Goal: Information Seeking & Learning: Check status

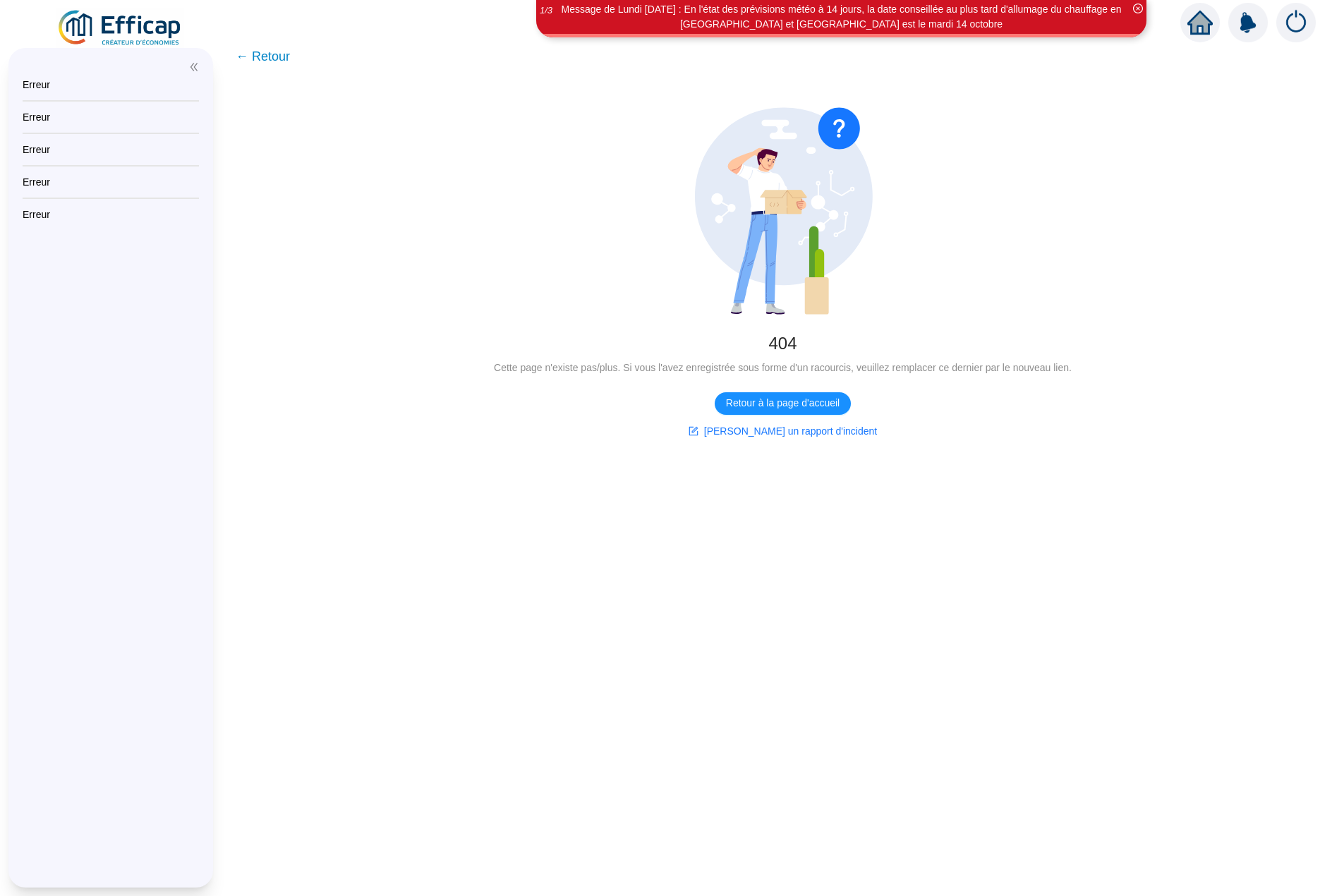
click at [124, 21] on img at bounding box center [120, 28] width 128 height 39
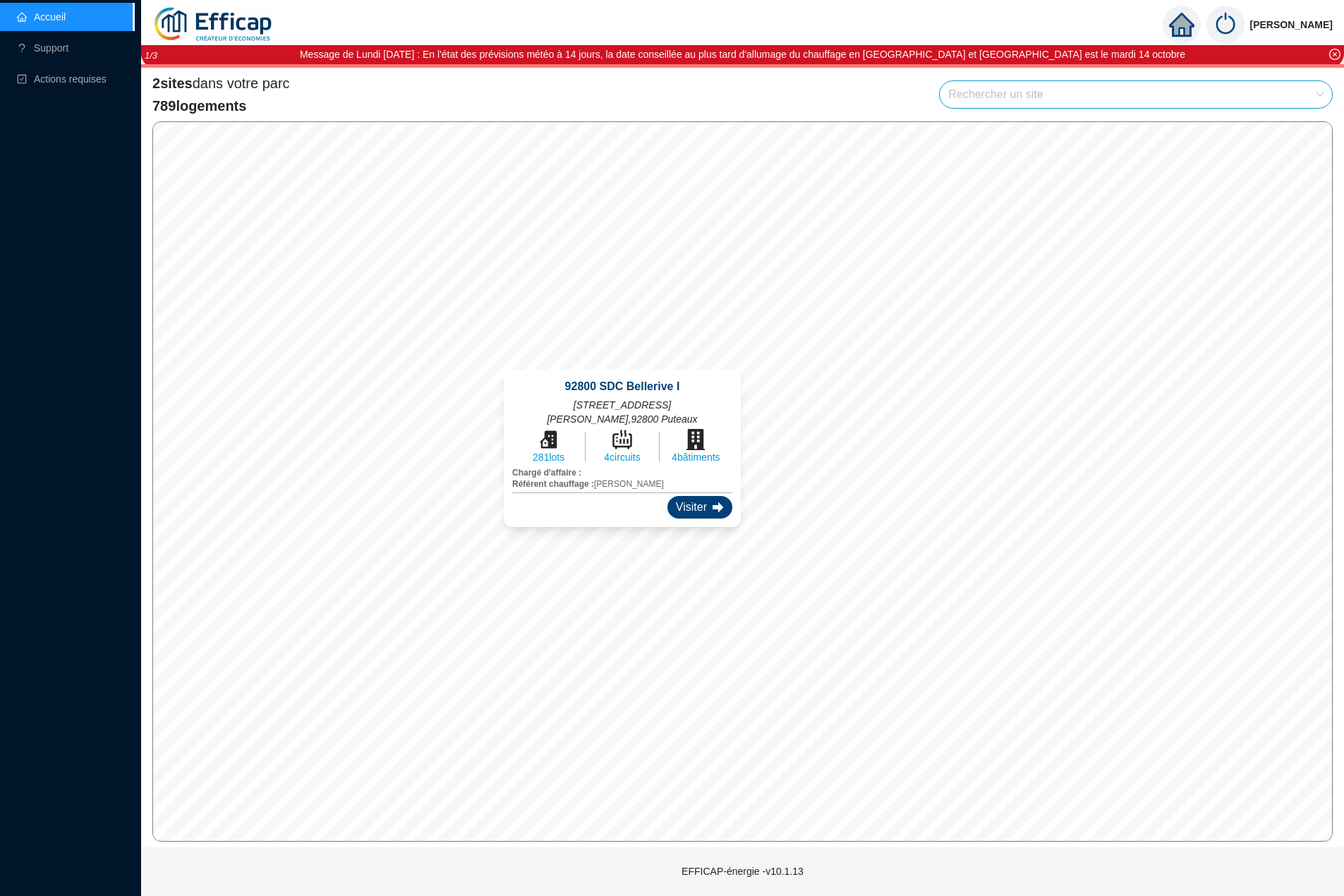
click at [668, 509] on div "Visiter" at bounding box center [700, 507] width 65 height 22
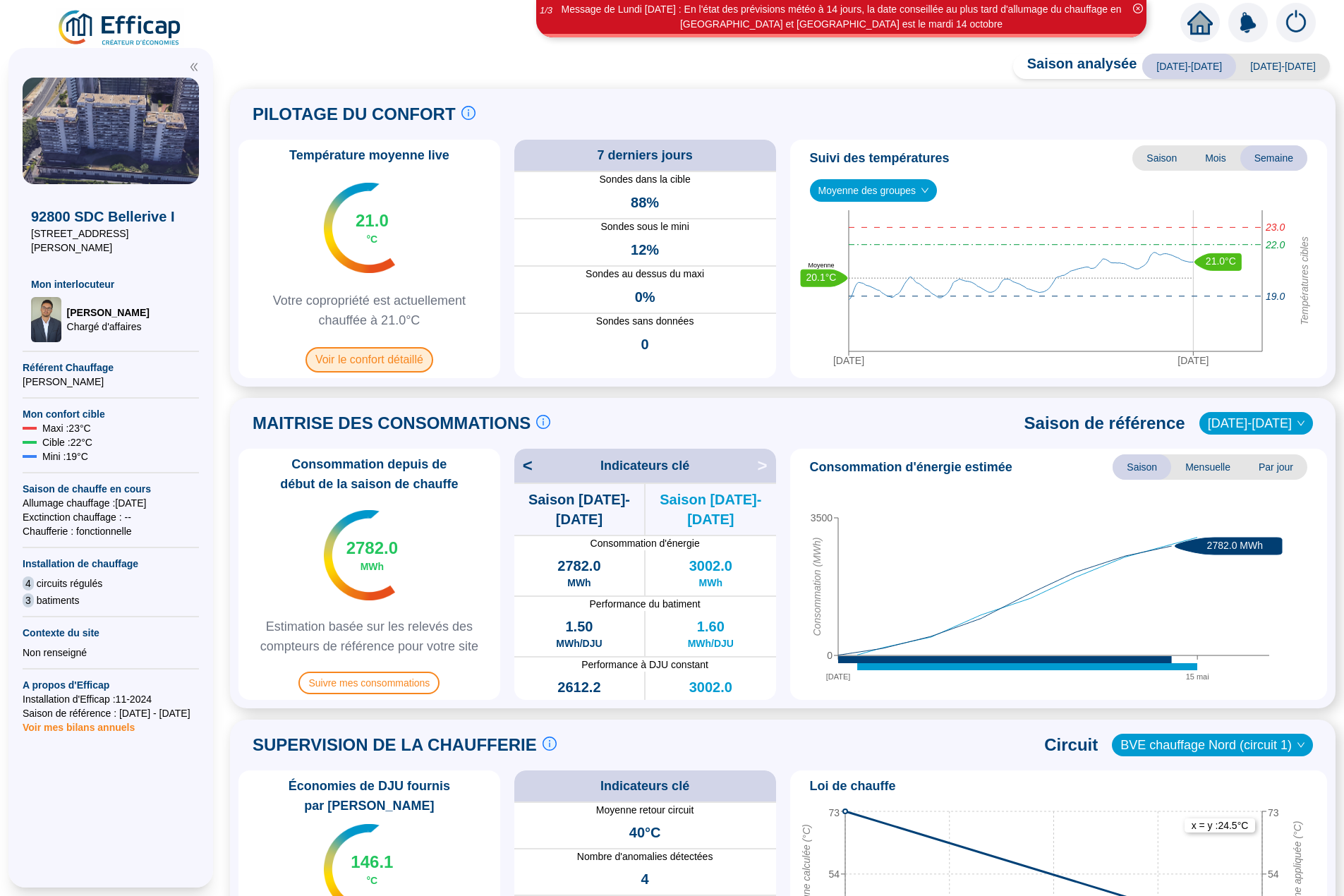
click at [417, 354] on span "Voir le confort détaillé" at bounding box center [369, 360] width 128 height 26
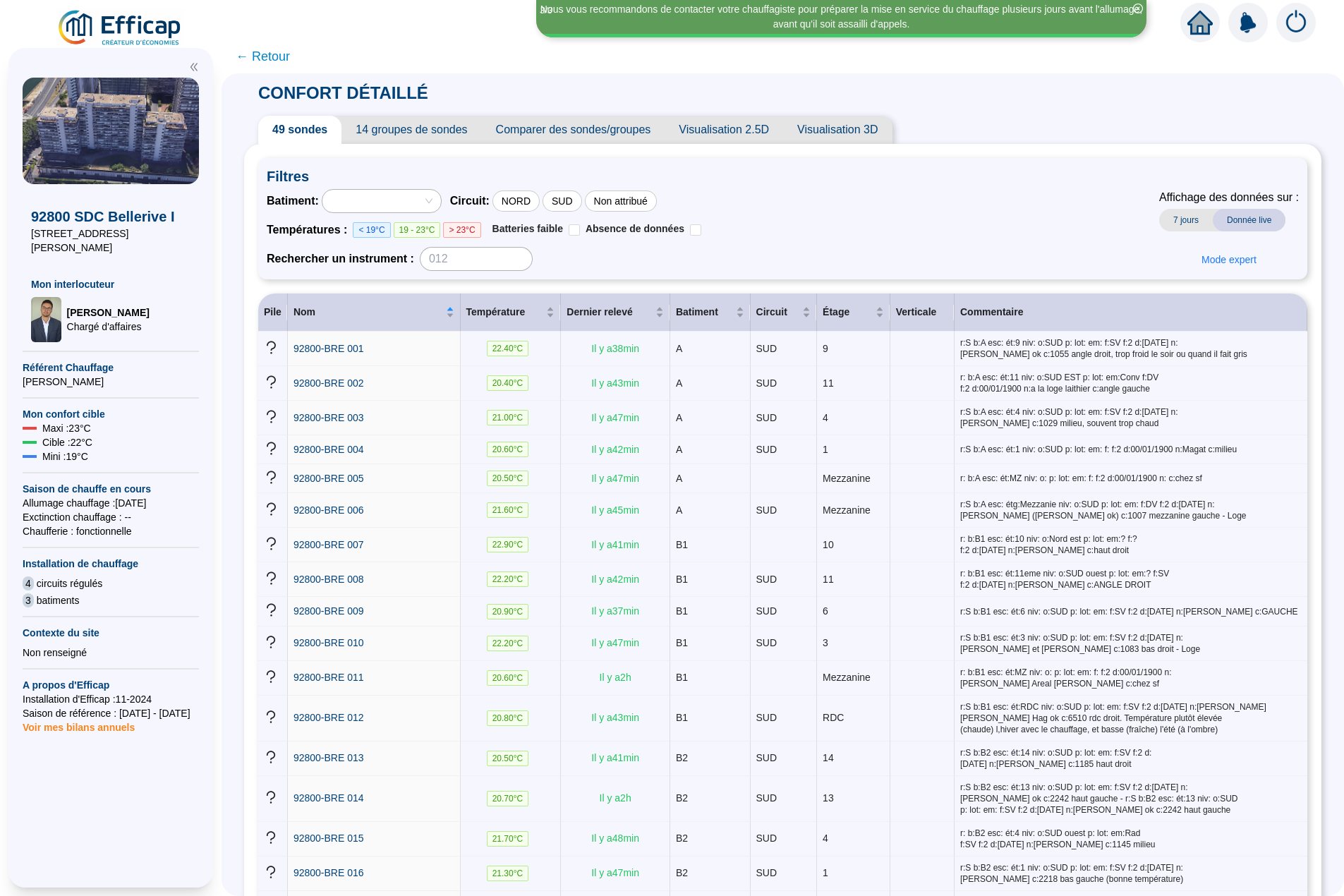
click at [269, 60] on span "← Retour" at bounding box center [263, 56] width 54 height 20
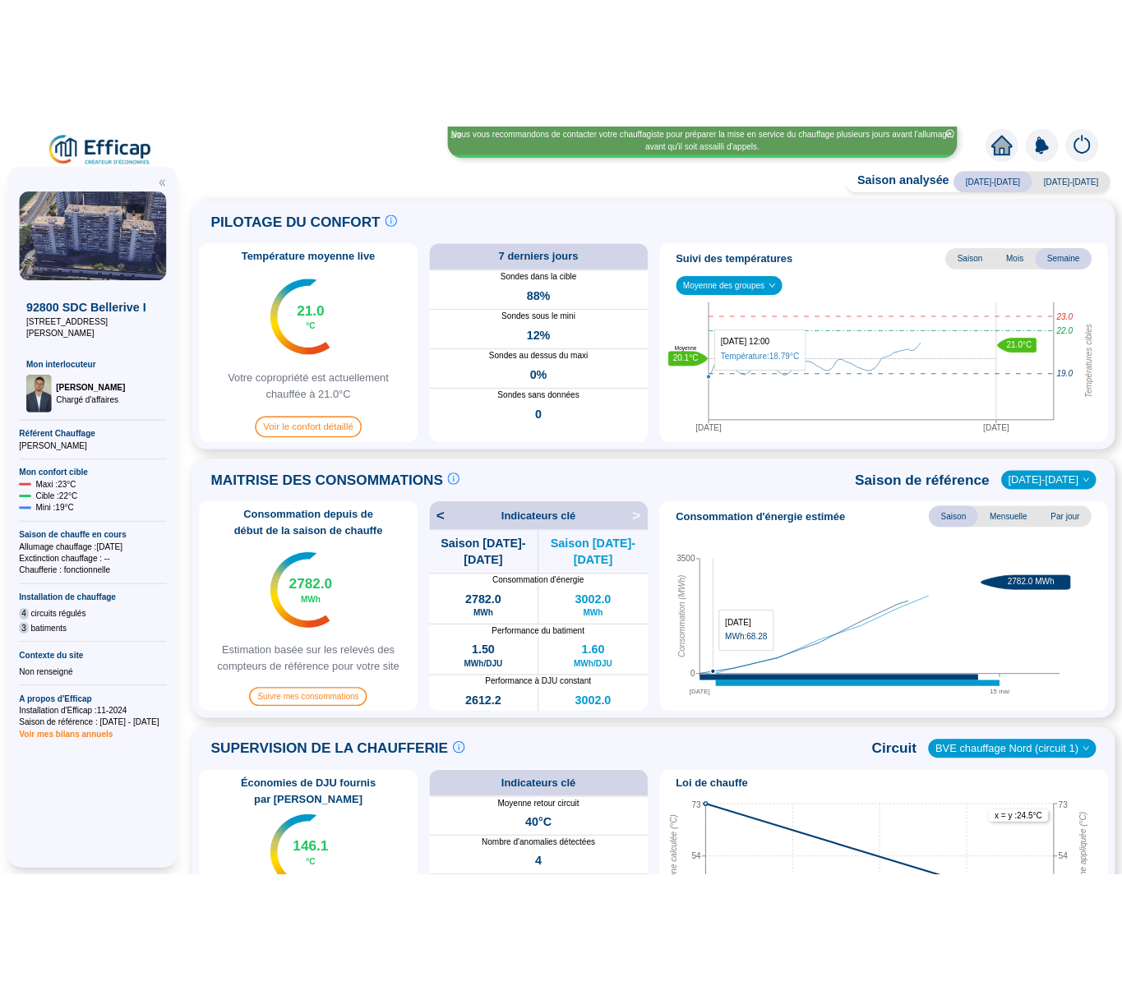
scroll to position [493, 0]
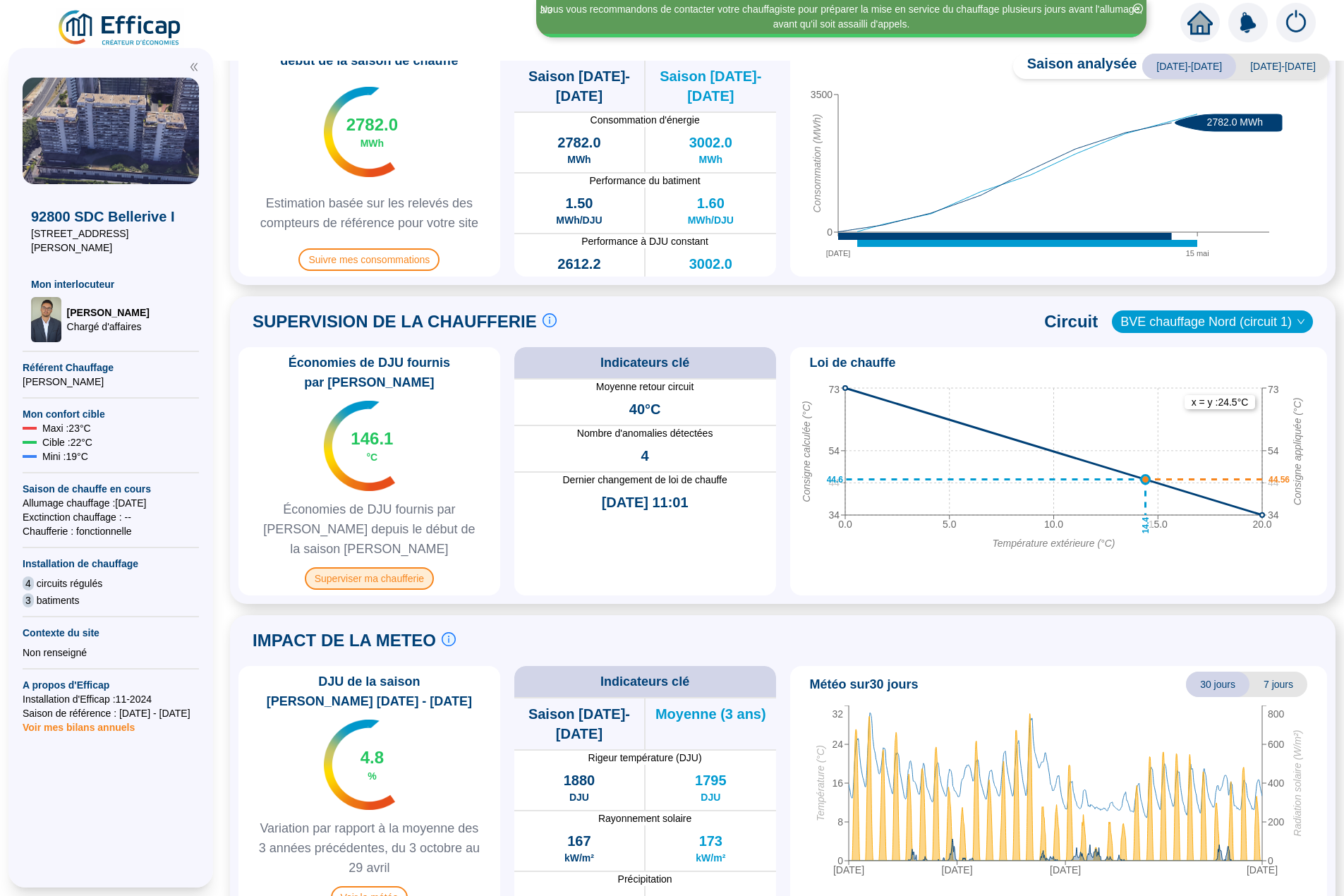
click at [388, 567] on span "Superviser ma chaufferie" at bounding box center [369, 578] width 129 height 22
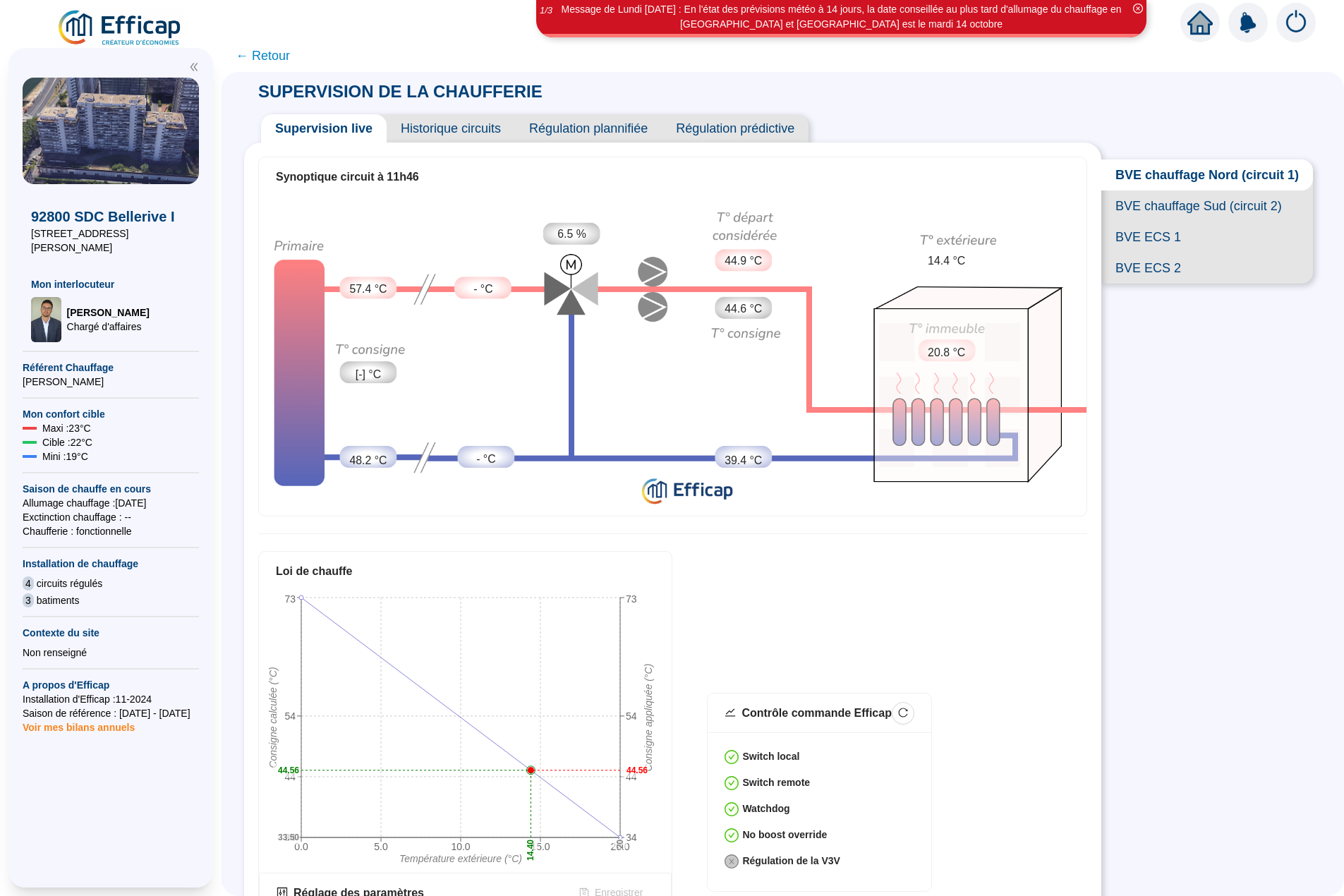
click at [1184, 221] on span "BVE chauffage Sud (circuit 2)" at bounding box center [1207, 206] width 212 height 31
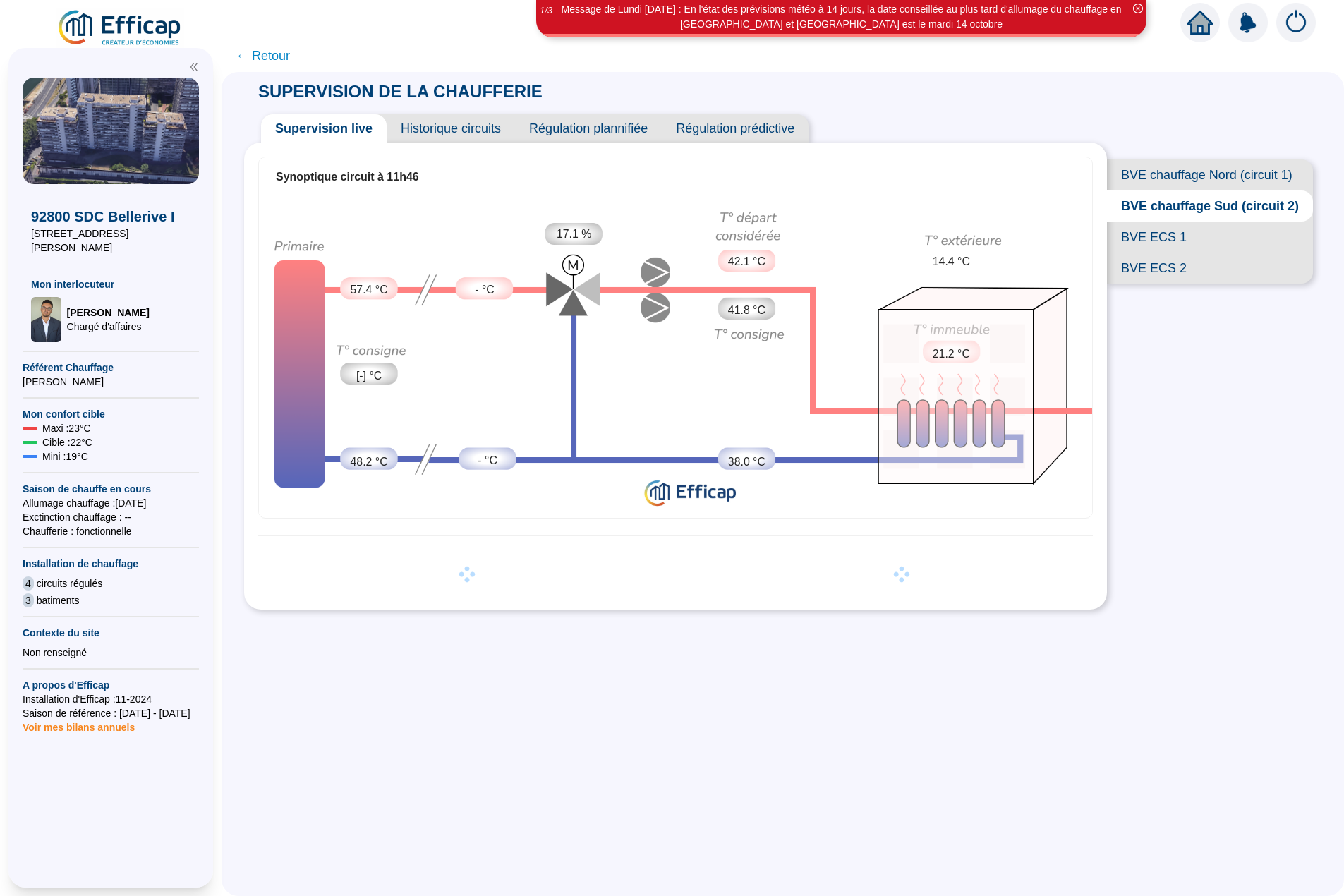
click at [1179, 252] on span "BVE ECS 1" at bounding box center [1210, 237] width 206 height 31
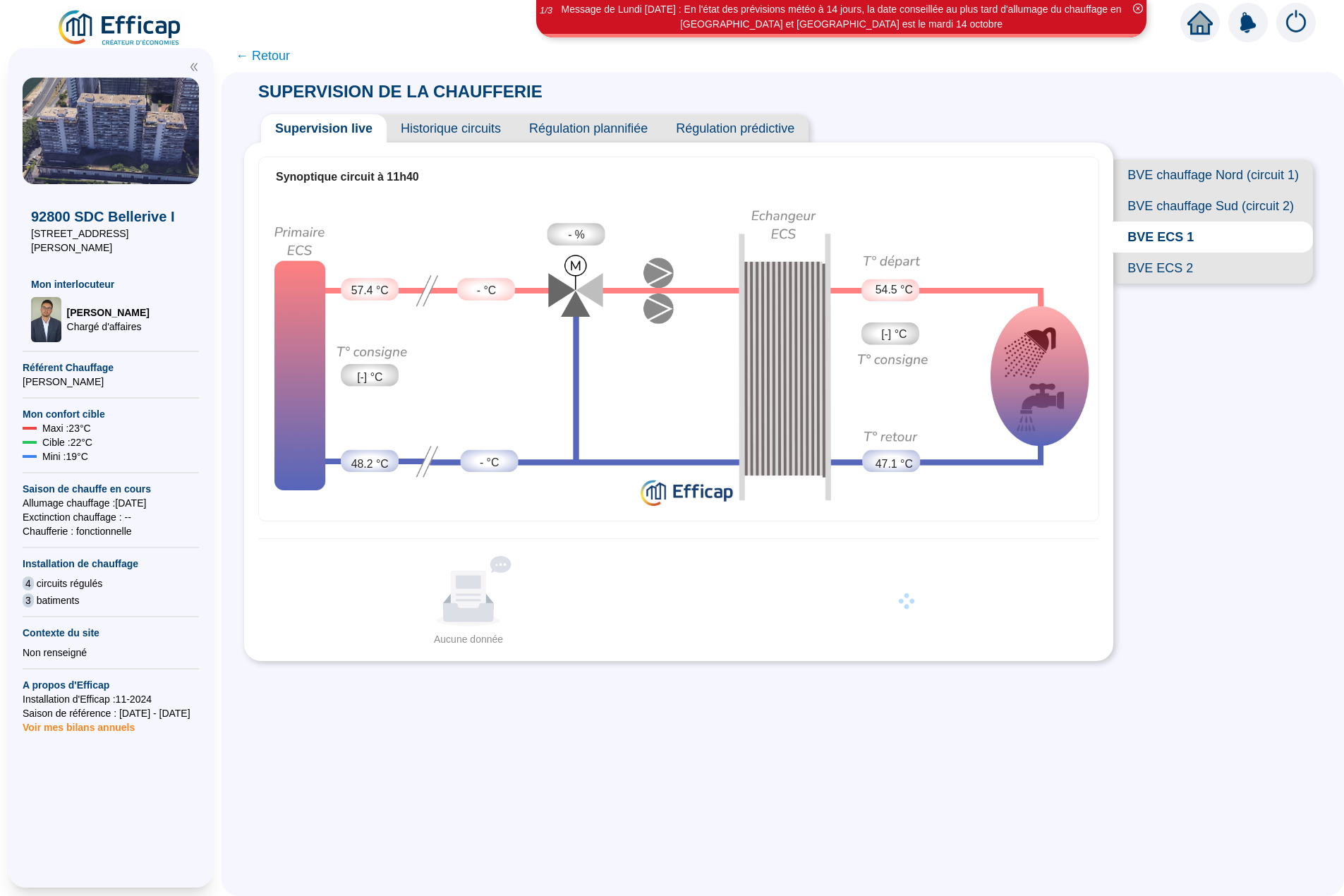
click at [1174, 283] on span "BVE ECS 2" at bounding box center [1213, 268] width 200 height 31
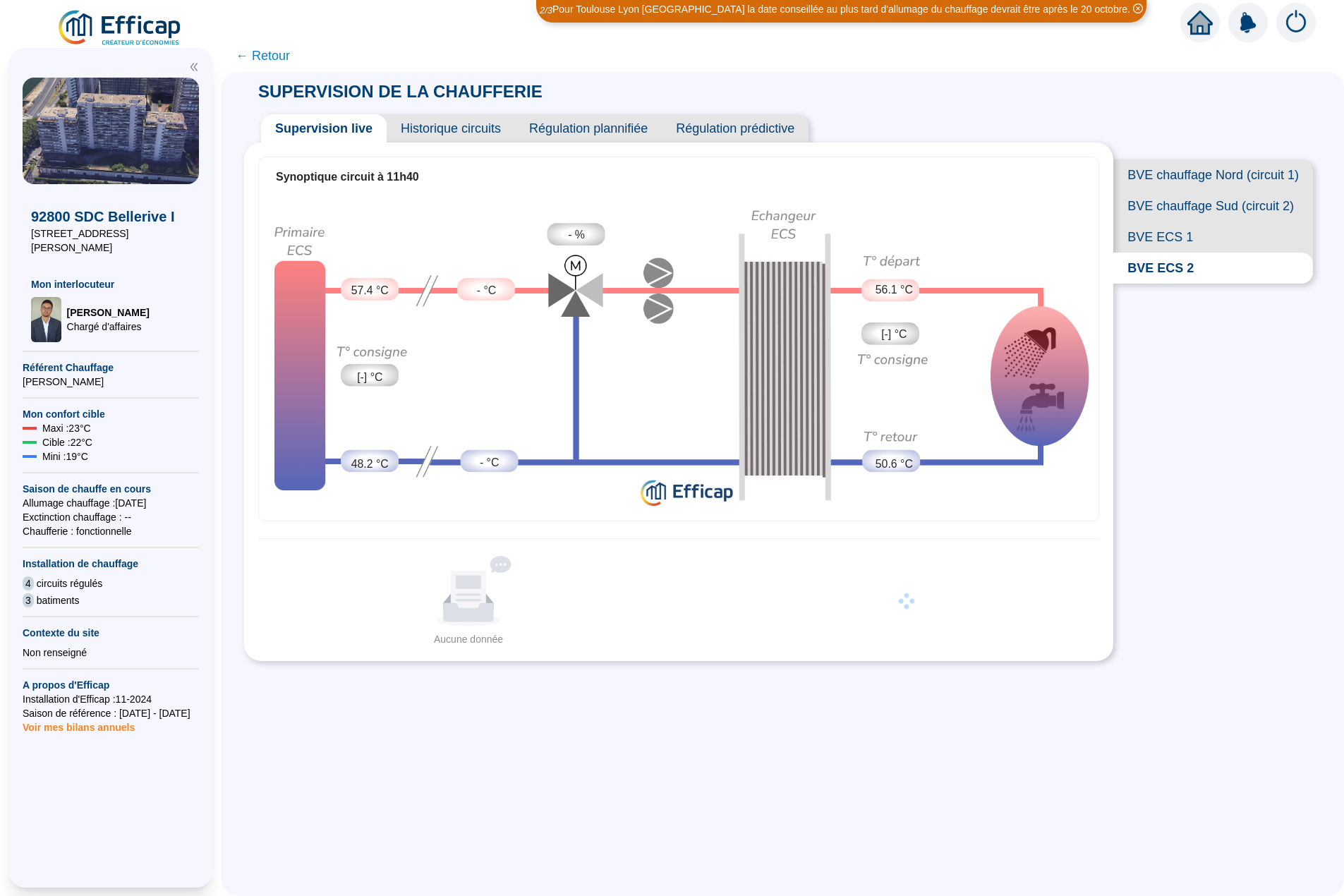
click at [1173, 252] on span "BVE ECS 1" at bounding box center [1213, 237] width 200 height 31
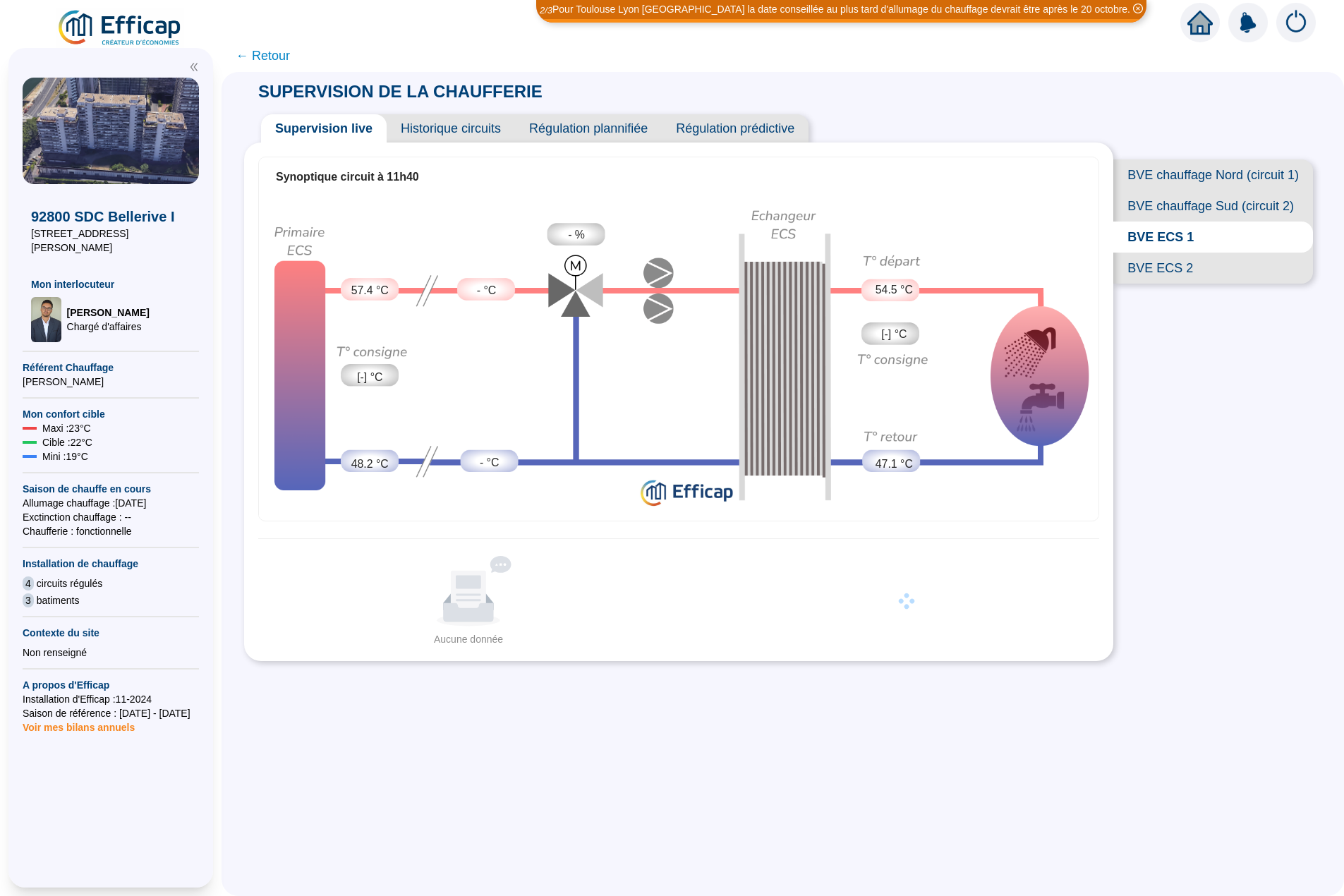
click at [1164, 283] on span "BVE ECS 2" at bounding box center [1213, 268] width 200 height 31
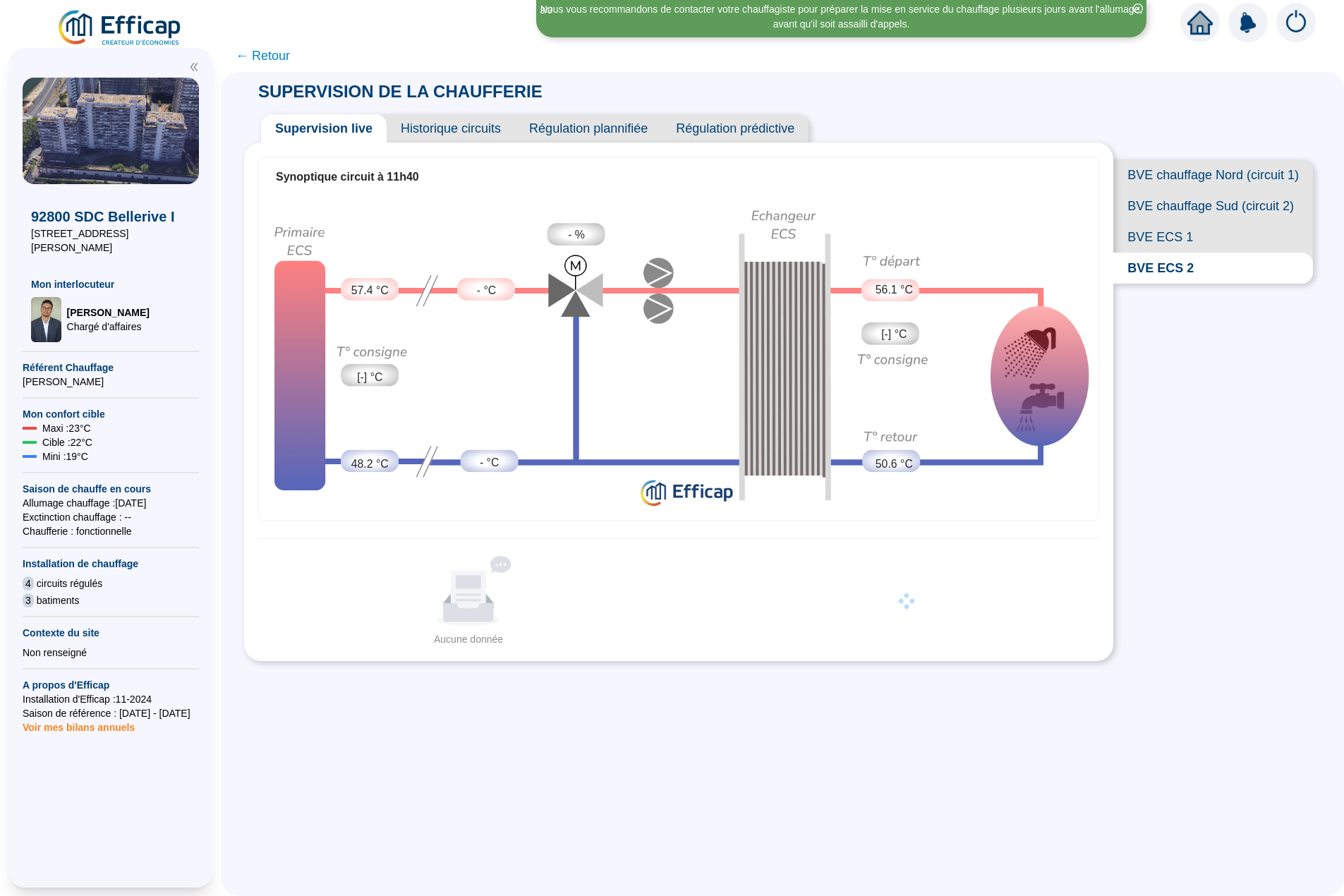
click at [1168, 252] on span "BVE ECS 1" at bounding box center [1213, 237] width 200 height 31
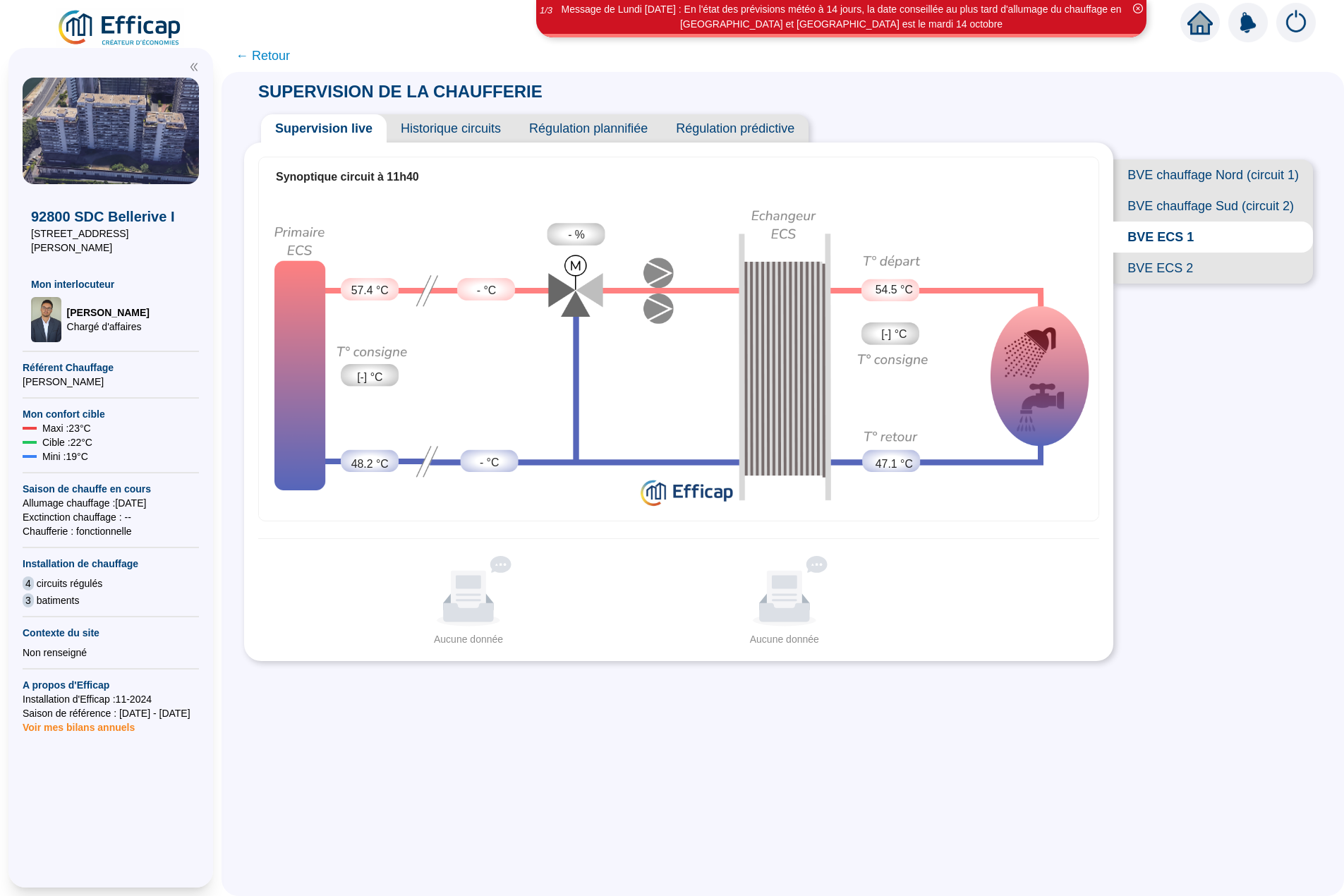
click at [451, 135] on span "Historique circuits" at bounding box center [451, 128] width 129 height 28
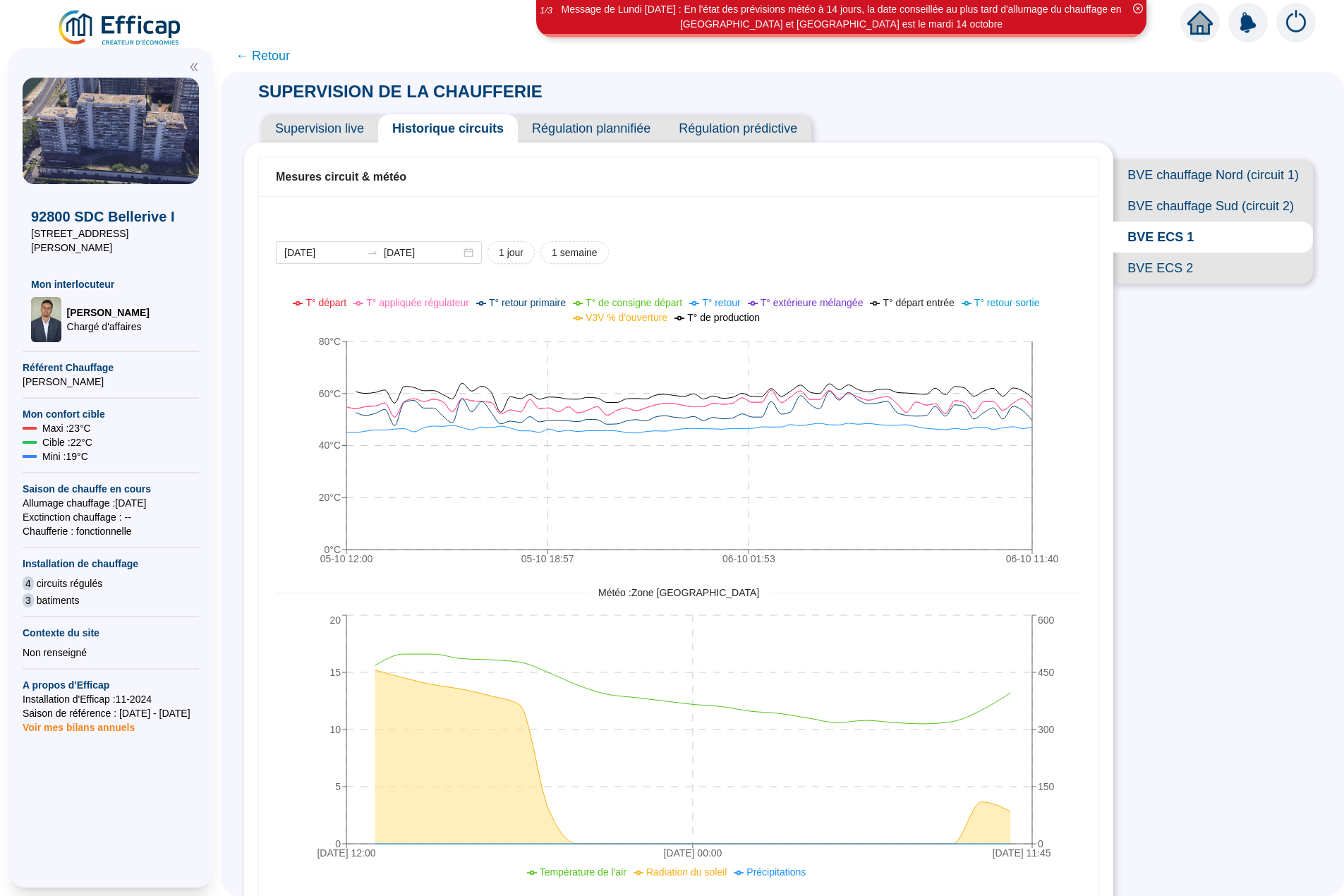
click at [318, 124] on span "Supervision live" at bounding box center [319, 128] width 117 height 28
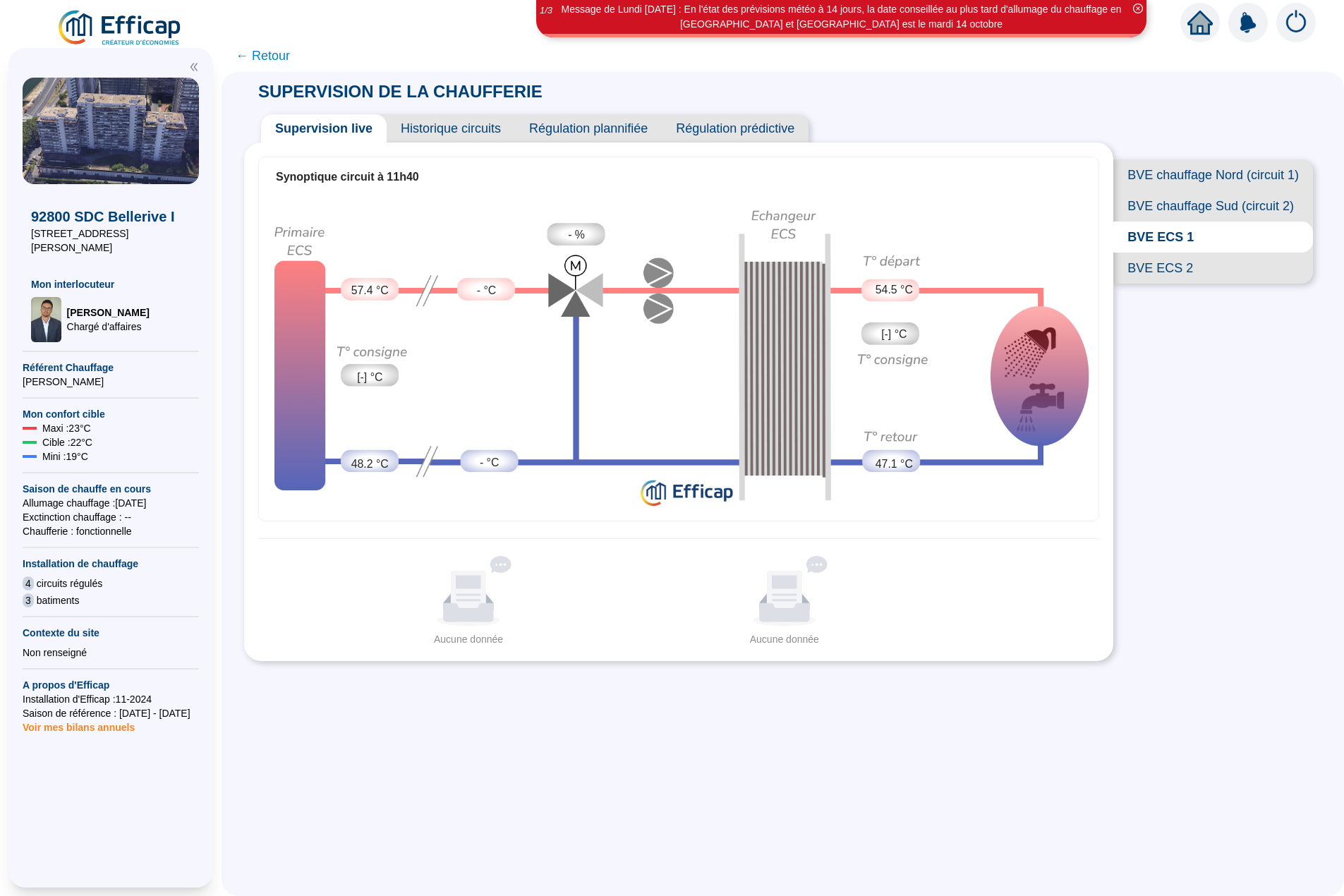
click at [279, 62] on span "← Retour" at bounding box center [263, 55] width 54 height 20
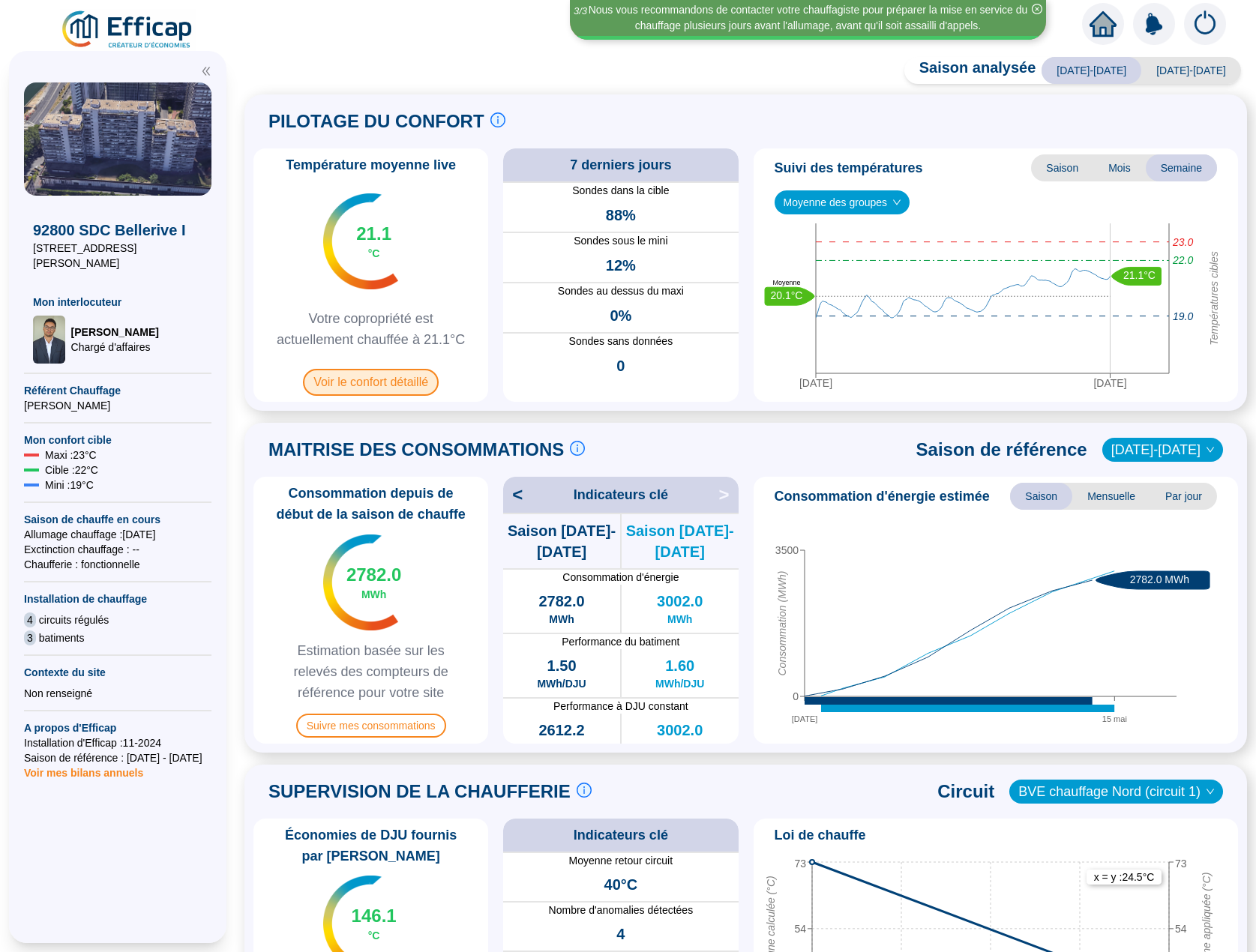
click at [400, 372] on span "Voir le confort détaillé" at bounding box center [370, 382] width 136 height 27
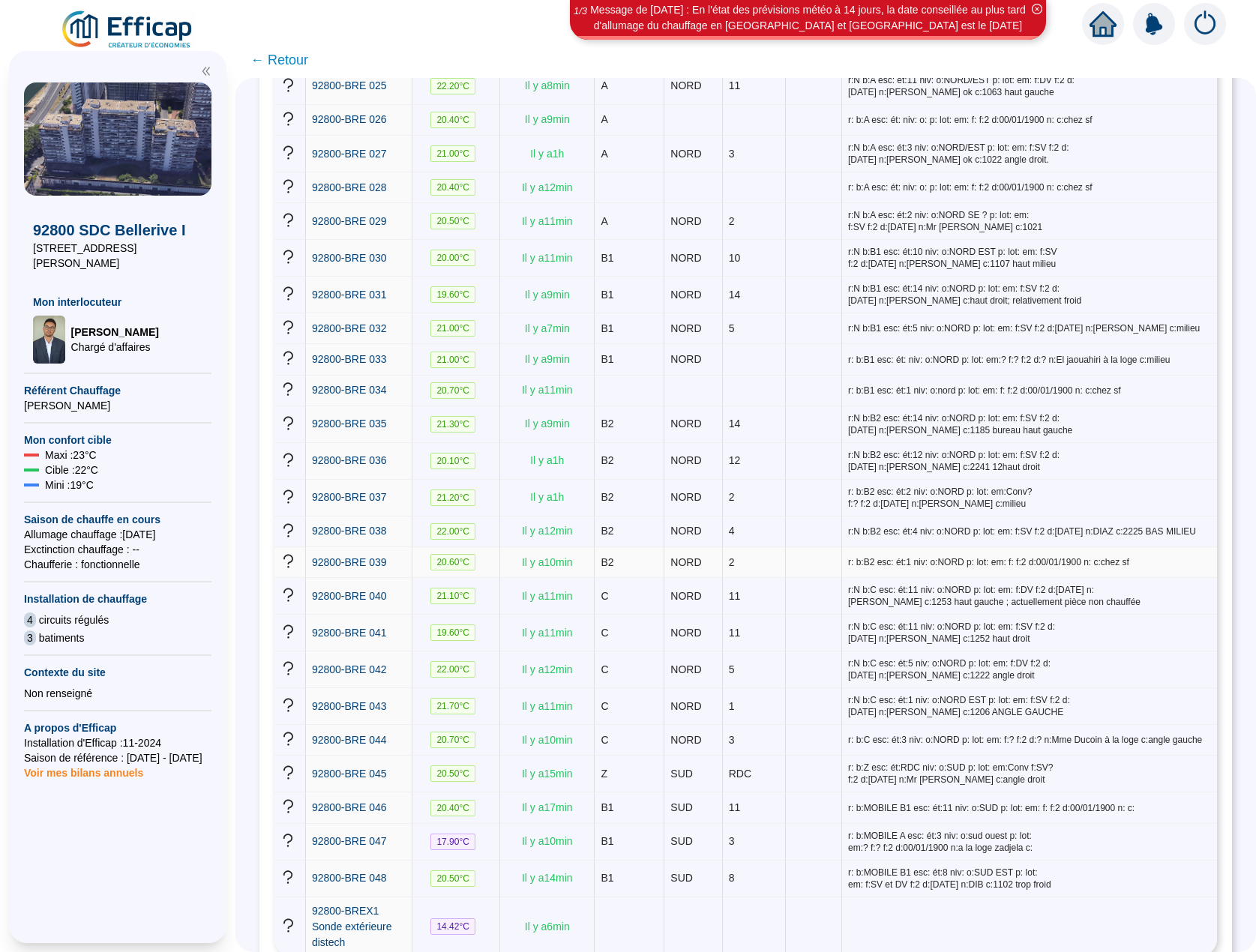
scroll to position [1210, 0]
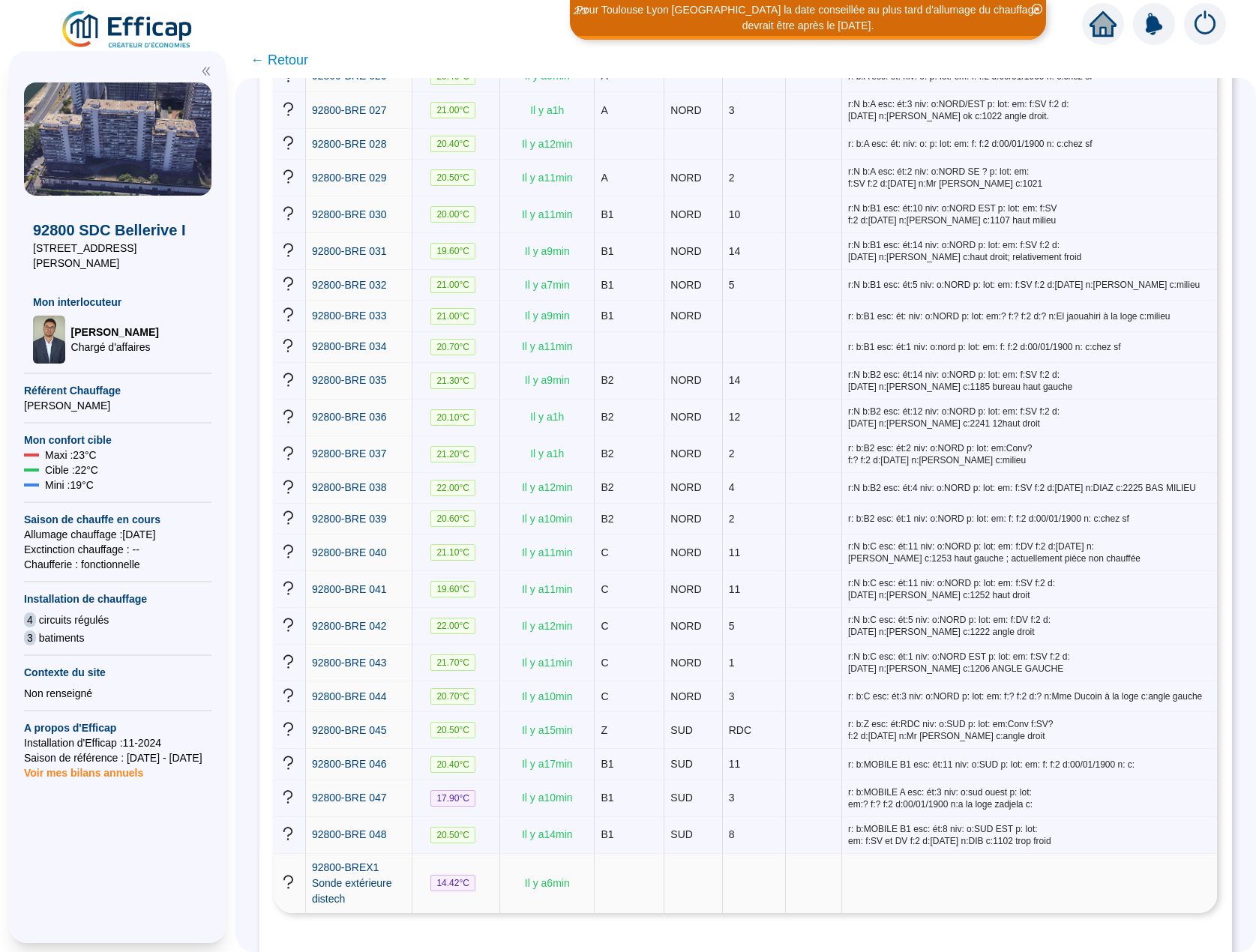
click at [464, 874] on span "14.42 °C" at bounding box center [452, 883] width 45 height 16
drag, startPoint x: 436, startPoint y: 828, endPoint x: 631, endPoint y: 841, distance: 195.4
click at [631, 854] on tr "92800-BREX1 Sonde extérieure distech 14.42 °C Il y a 6 min" at bounding box center [745, 883] width 942 height 59
click at [680, 854] on td at bounding box center [692, 883] width 57 height 59
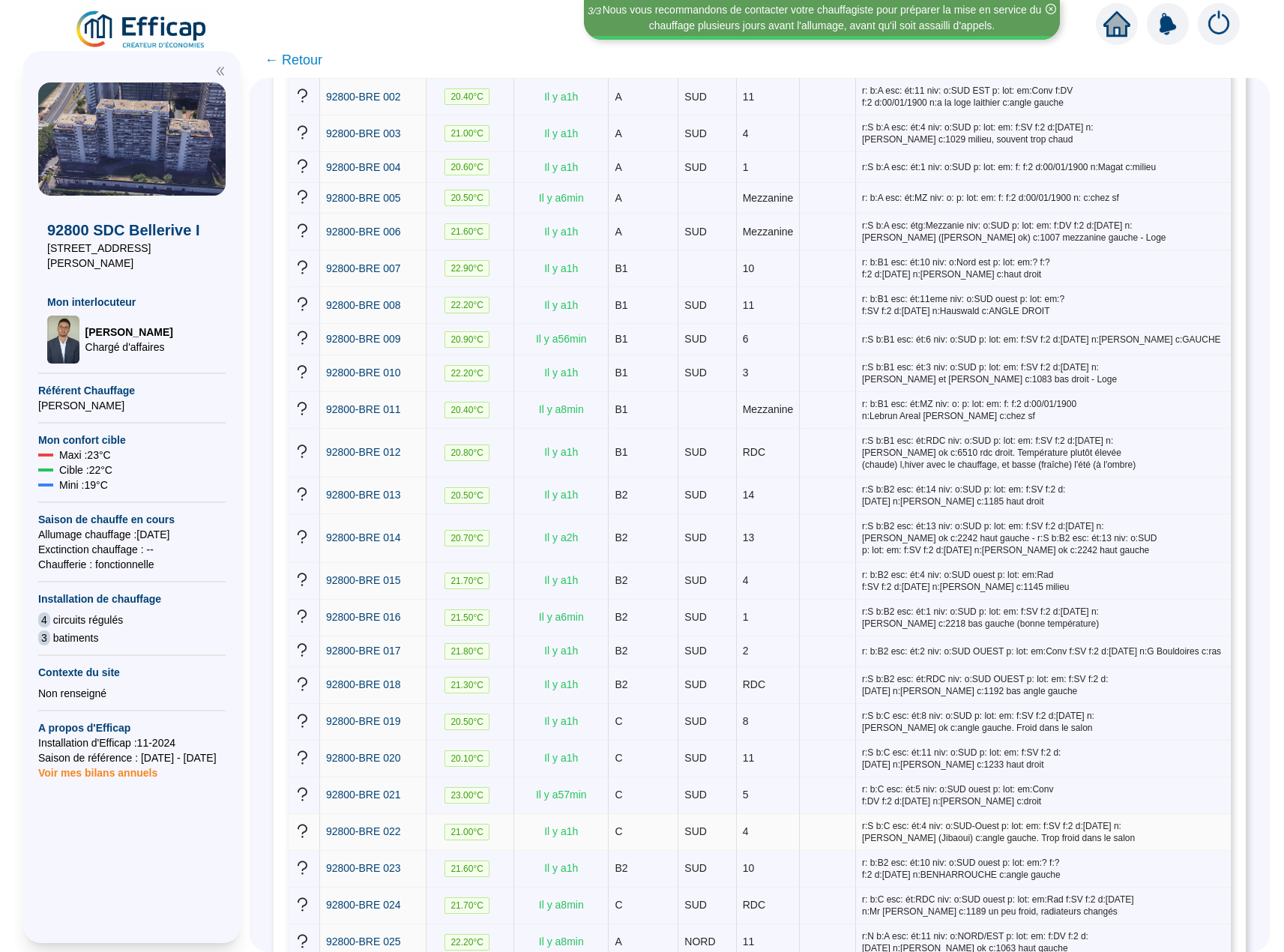
scroll to position [0, 0]
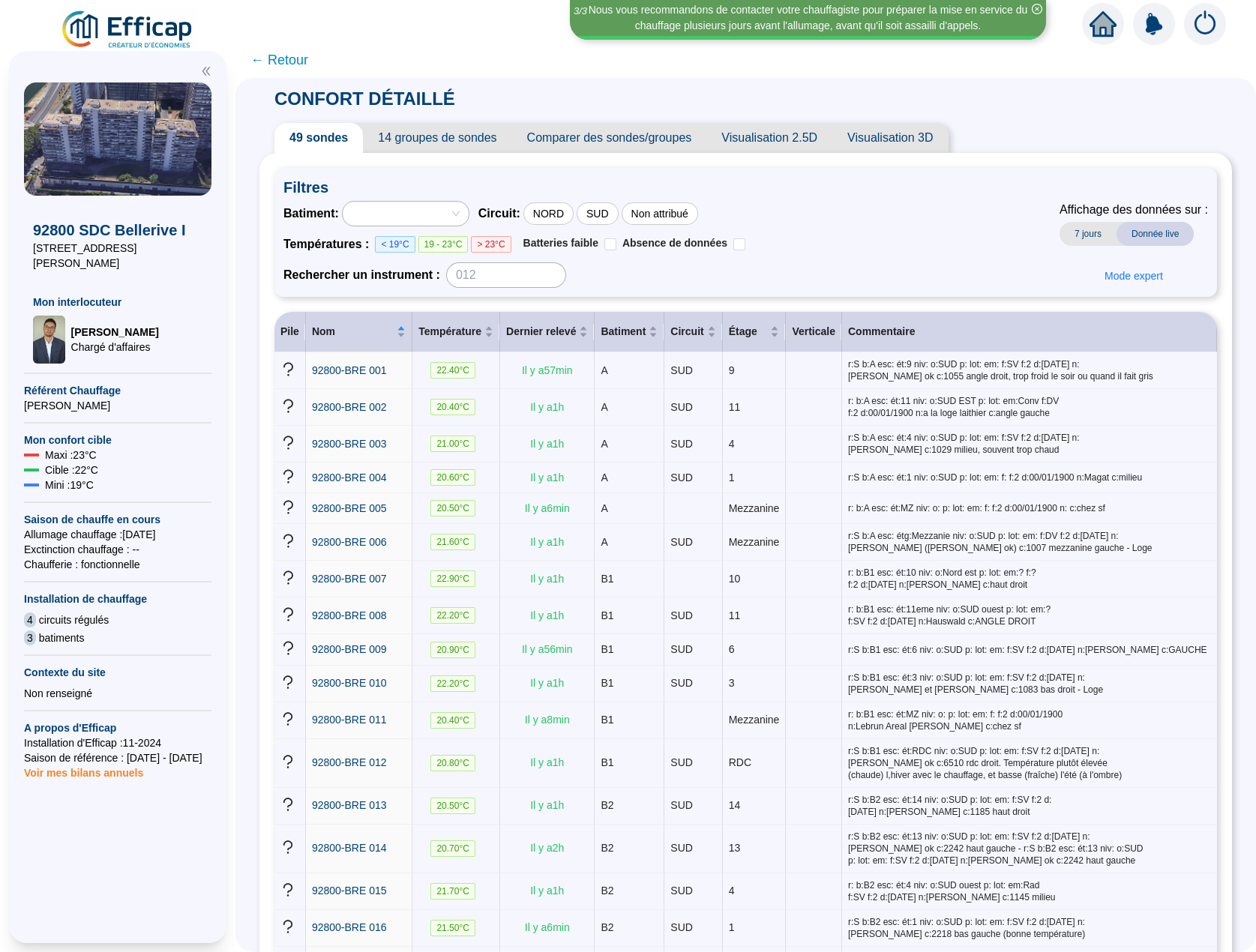
click at [466, 136] on span "14 groupes de sondes" at bounding box center [437, 138] width 149 height 30
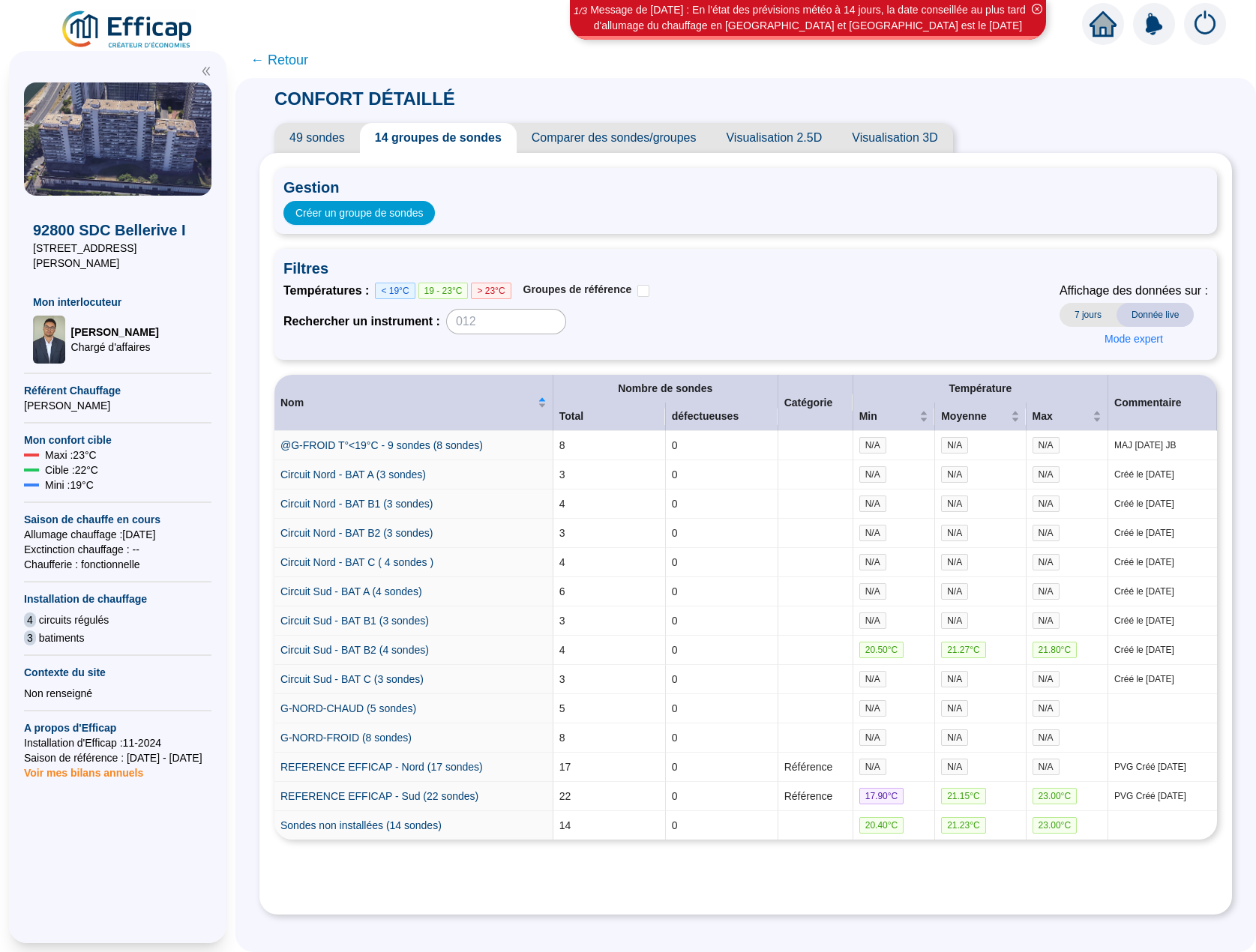
click at [337, 136] on span "49 sondes" at bounding box center [317, 138] width 86 height 30
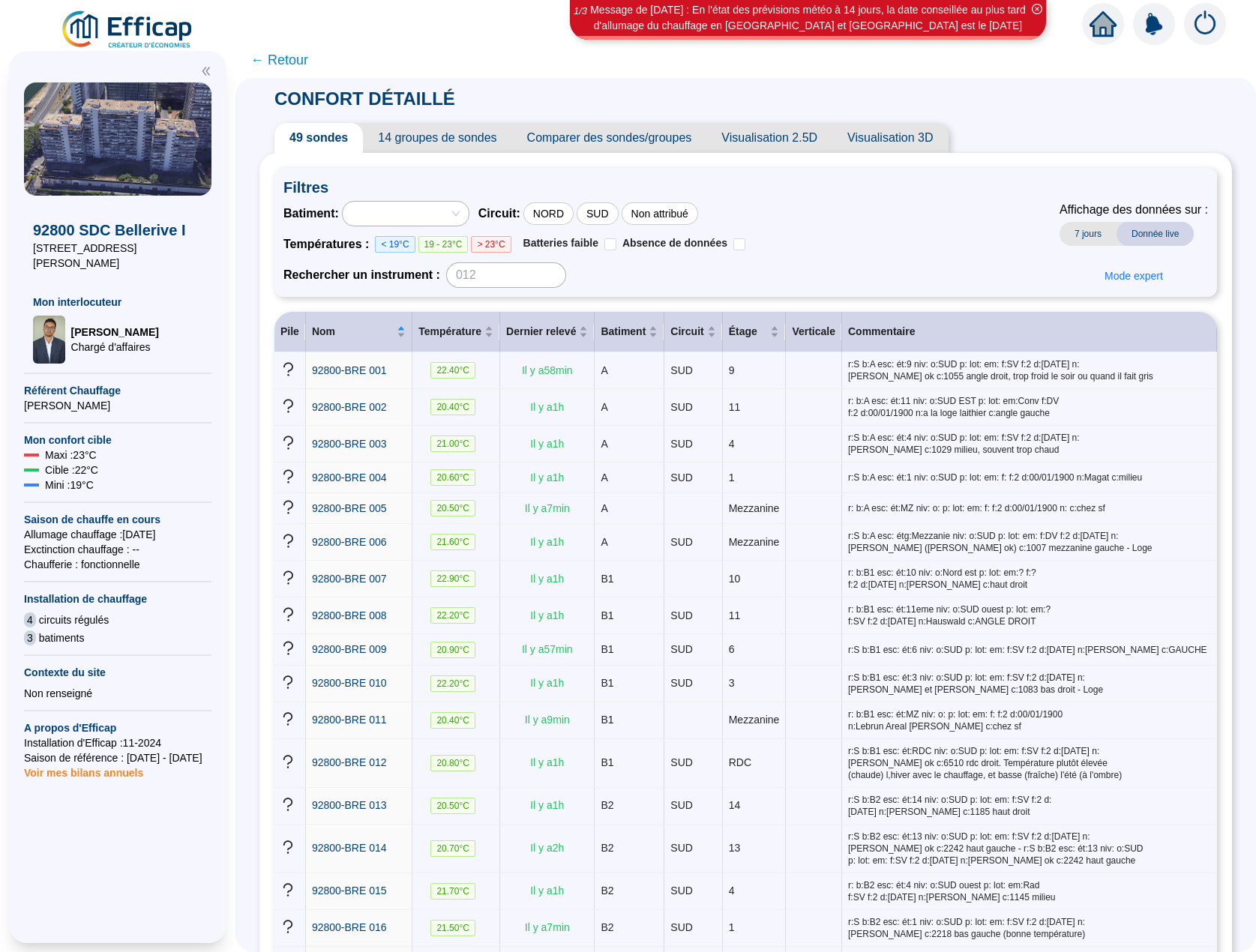
click at [423, 219] on div at bounding box center [398, 213] width 104 height 21
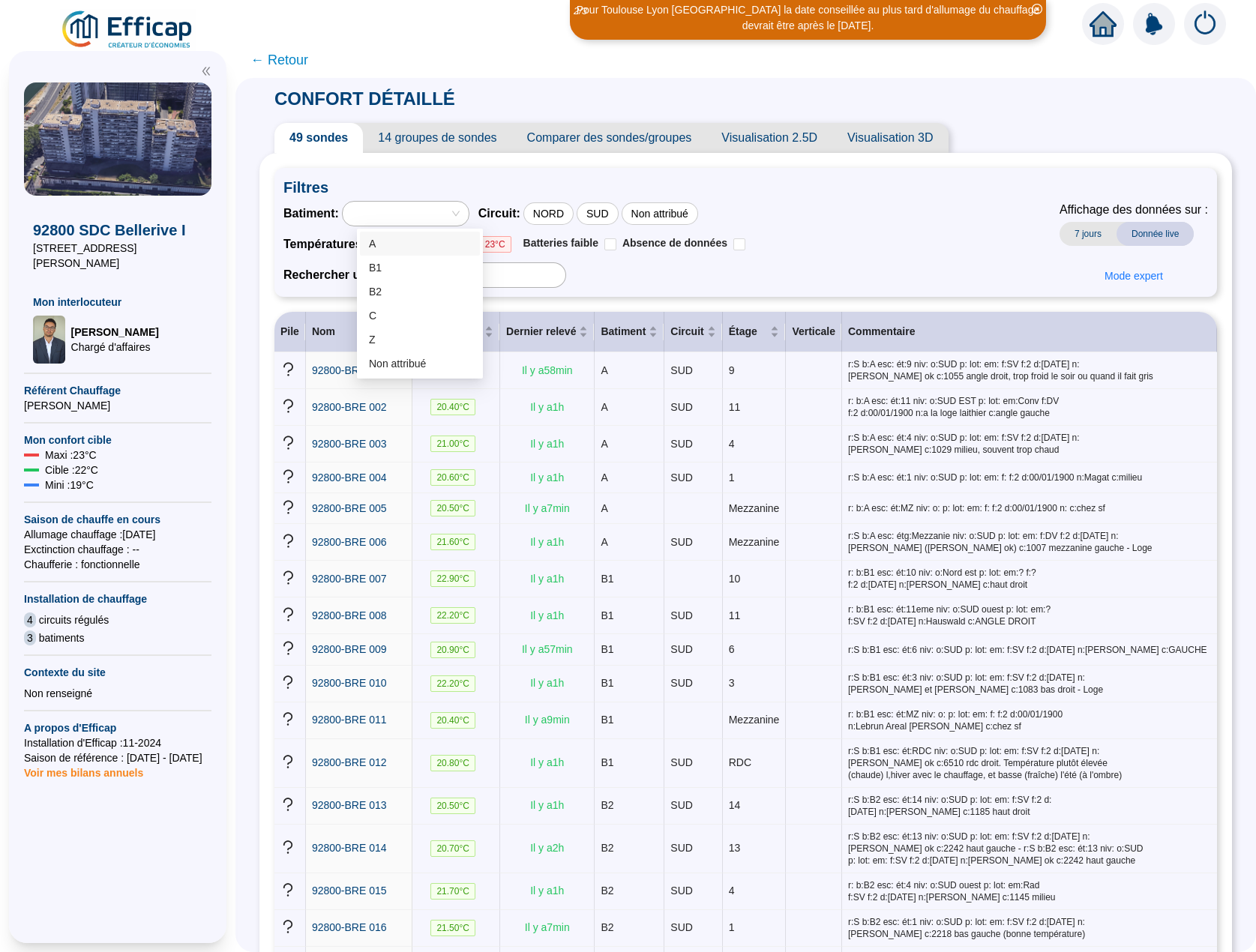
click at [503, 188] on span "Filtres" at bounding box center [745, 187] width 924 height 21
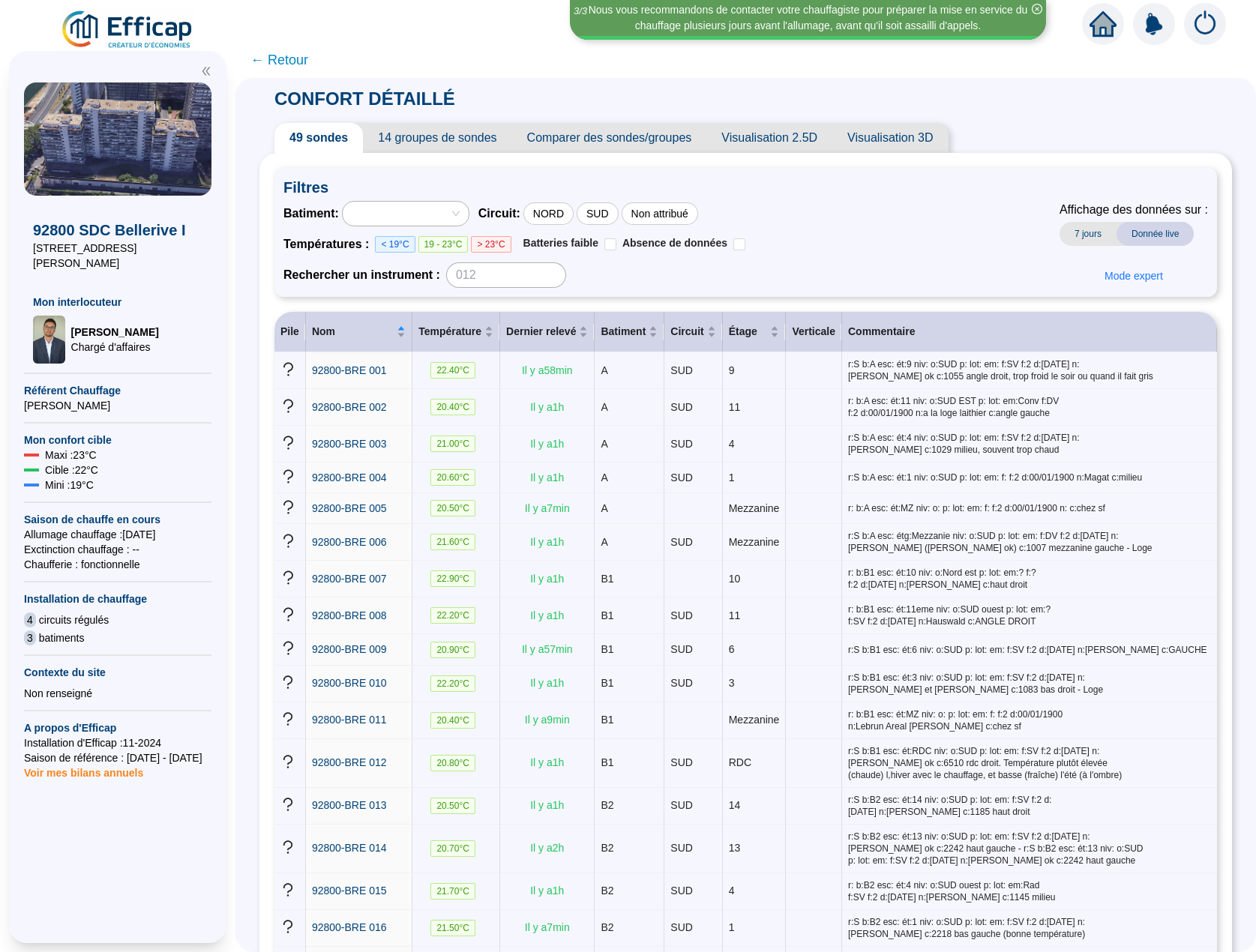
click at [1075, 236] on span "7 jours" at bounding box center [1087, 233] width 57 height 24
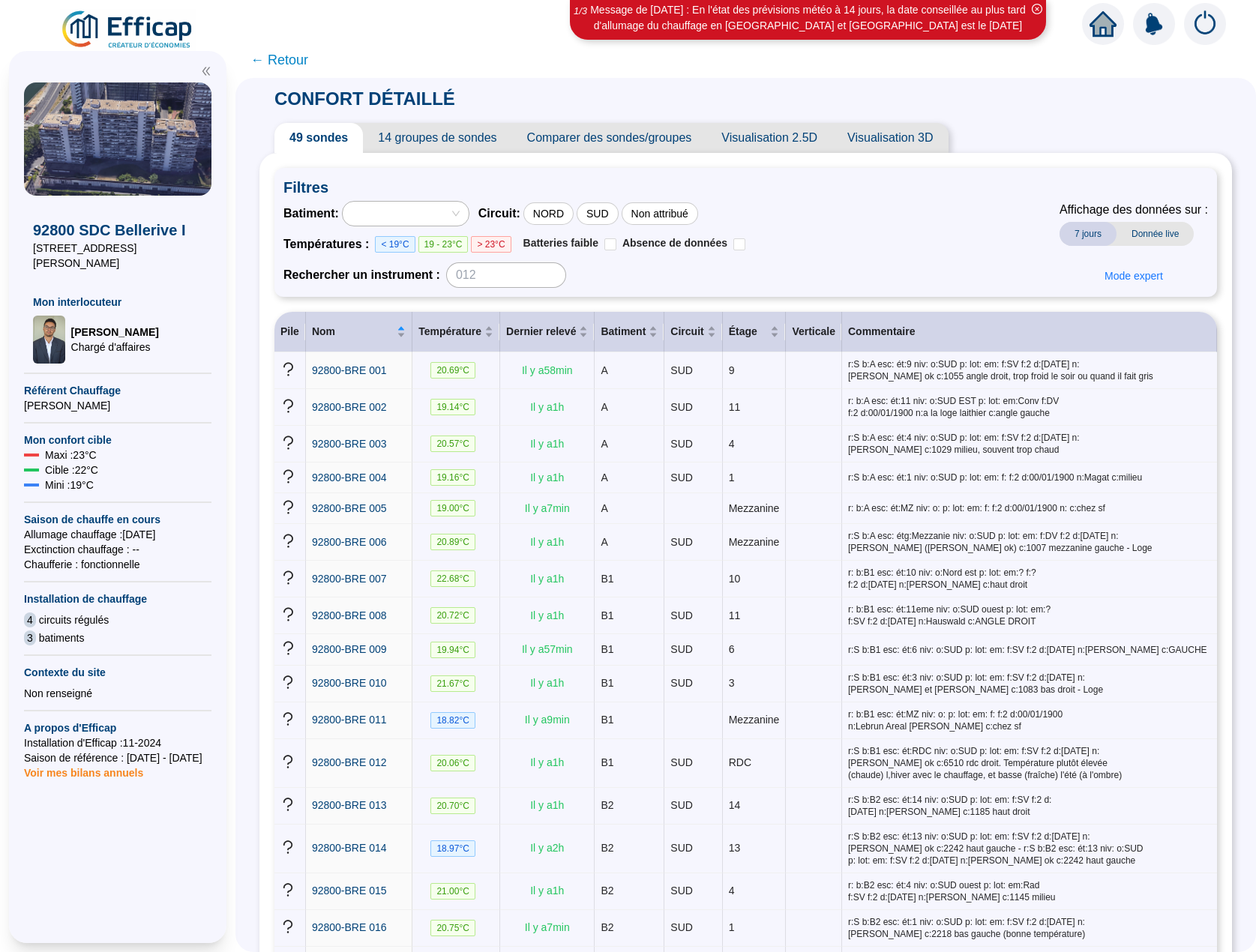
click at [1135, 238] on span "Donnée live" at bounding box center [1155, 233] width 78 height 24
click at [973, 245] on div "Batiment : Circuit : NORD SUD Non attribué Températures : < 19°C 19 - 23°C > 23…" at bounding box center [745, 243] width 924 height 87
click at [467, 217] on div at bounding box center [406, 213] width 126 height 24
click at [450, 211] on div at bounding box center [398, 213] width 104 height 21
click at [477, 179] on span "Filtres" at bounding box center [745, 187] width 924 height 21
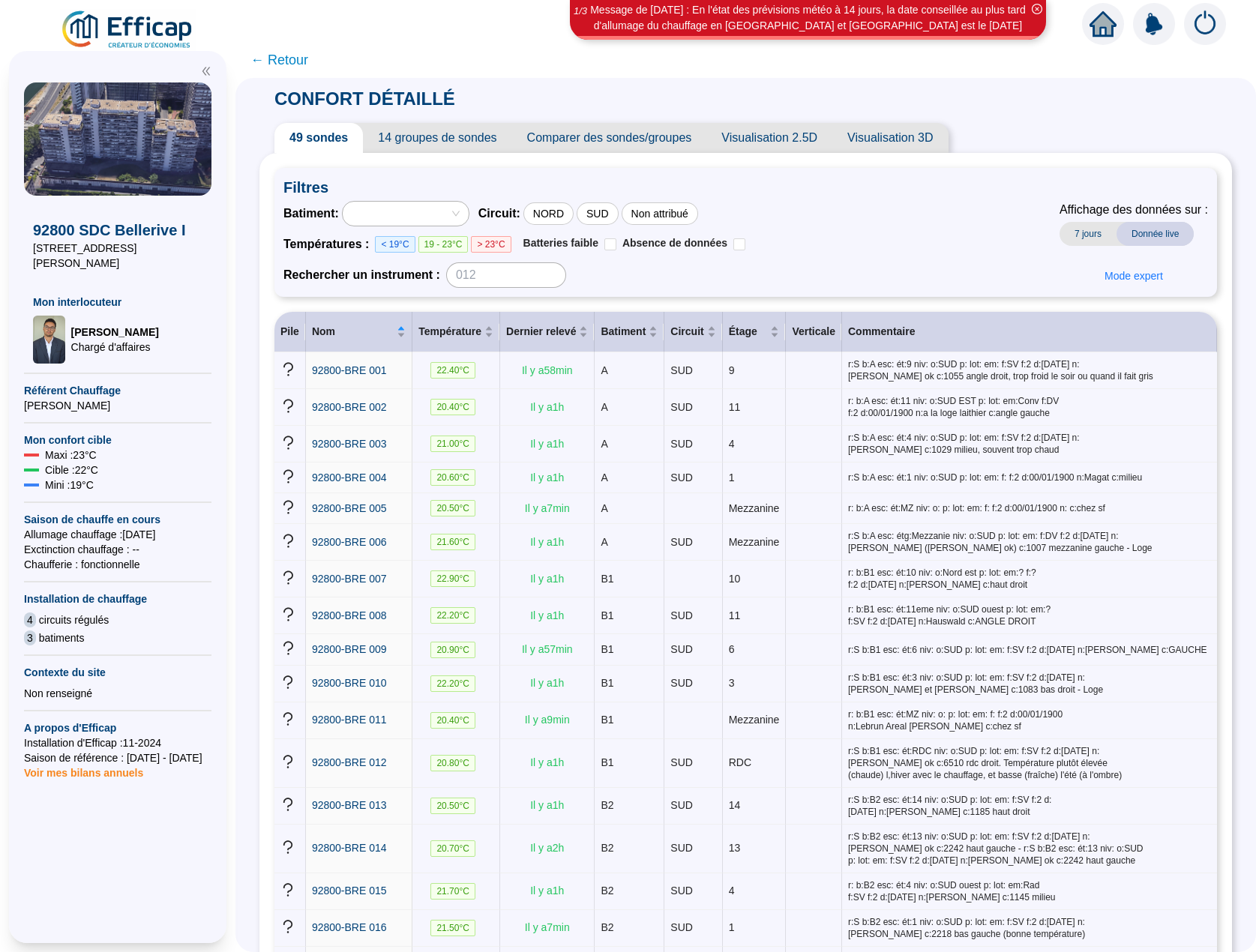
click at [387, 181] on span "Filtres" at bounding box center [745, 187] width 924 height 21
click at [410, 212] on div at bounding box center [398, 213] width 104 height 21
click at [470, 194] on span "Filtres" at bounding box center [745, 187] width 924 height 21
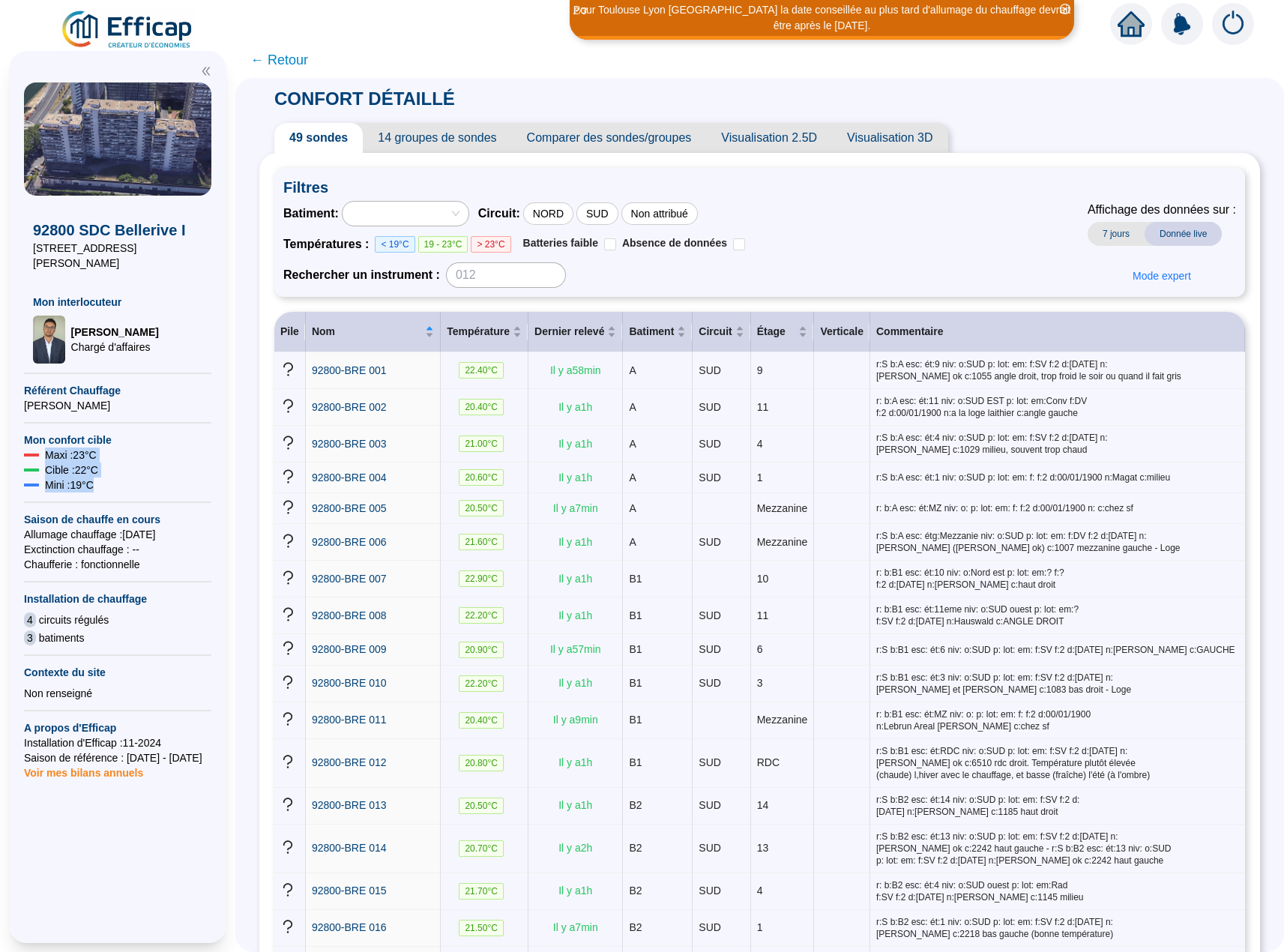
drag, startPoint x: 46, startPoint y: 439, endPoint x: 108, endPoint y: 476, distance: 72.2
click at [105, 478] on div "92800 SDC Bellerive I 34 quai Dion Bouton Mon interlocuteur Raphaël MUNOZ Charg…" at bounding box center [117, 527] width 187 height 890
click at [111, 478] on div "Mini : 19 °C" at bounding box center [117, 485] width 187 height 15
drag, startPoint x: 45, startPoint y: 440, endPoint x: 103, endPoint y: 480, distance: 70.5
click at [103, 480] on div "92800 SDC Bellerive I 34 quai Dion Bouton Mon interlocuteur Raphaël MUNOZ Charg…" at bounding box center [117, 527] width 187 height 890
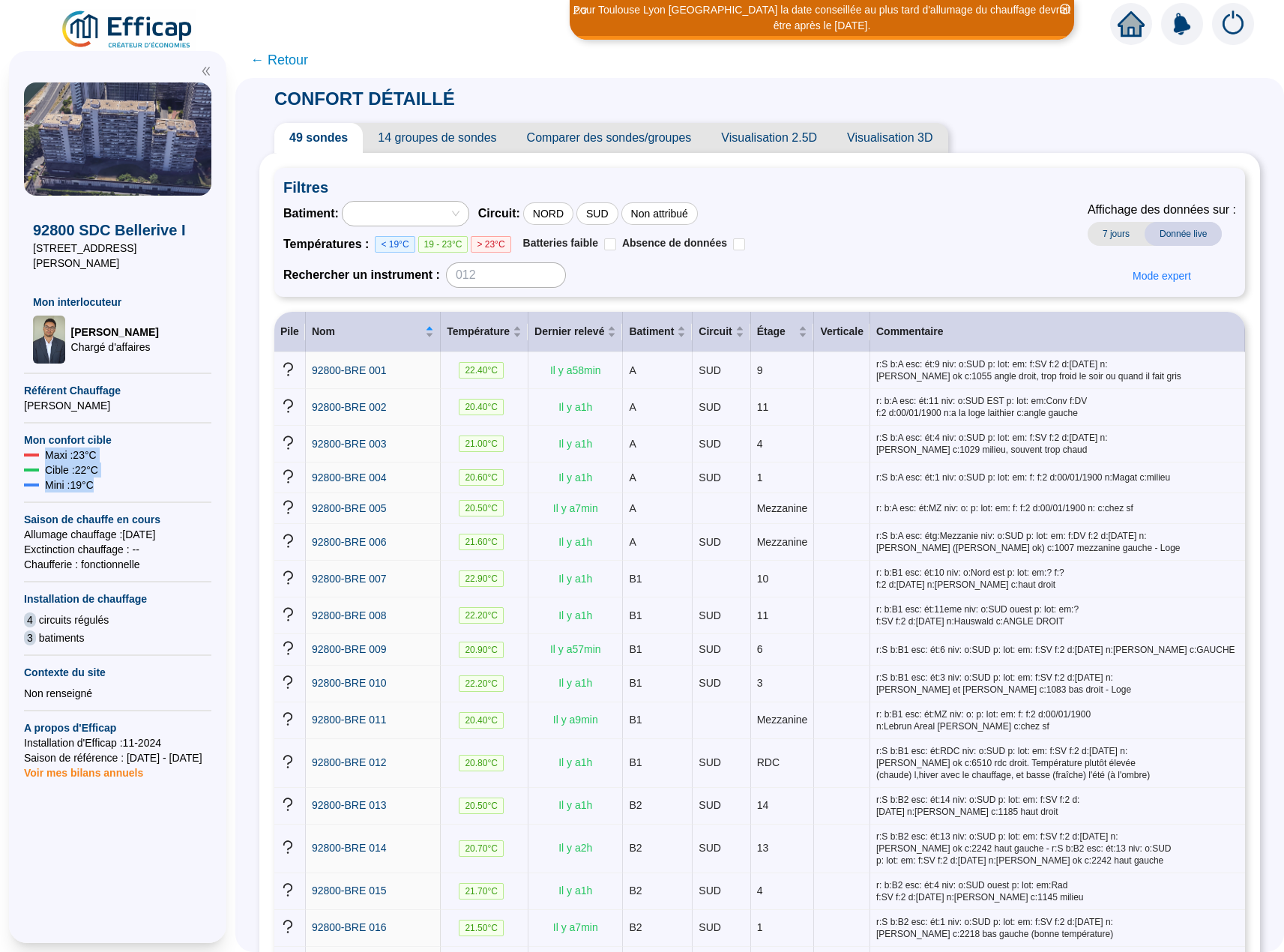
click at [114, 478] on div "Mini : 19 °C" at bounding box center [117, 485] width 187 height 15
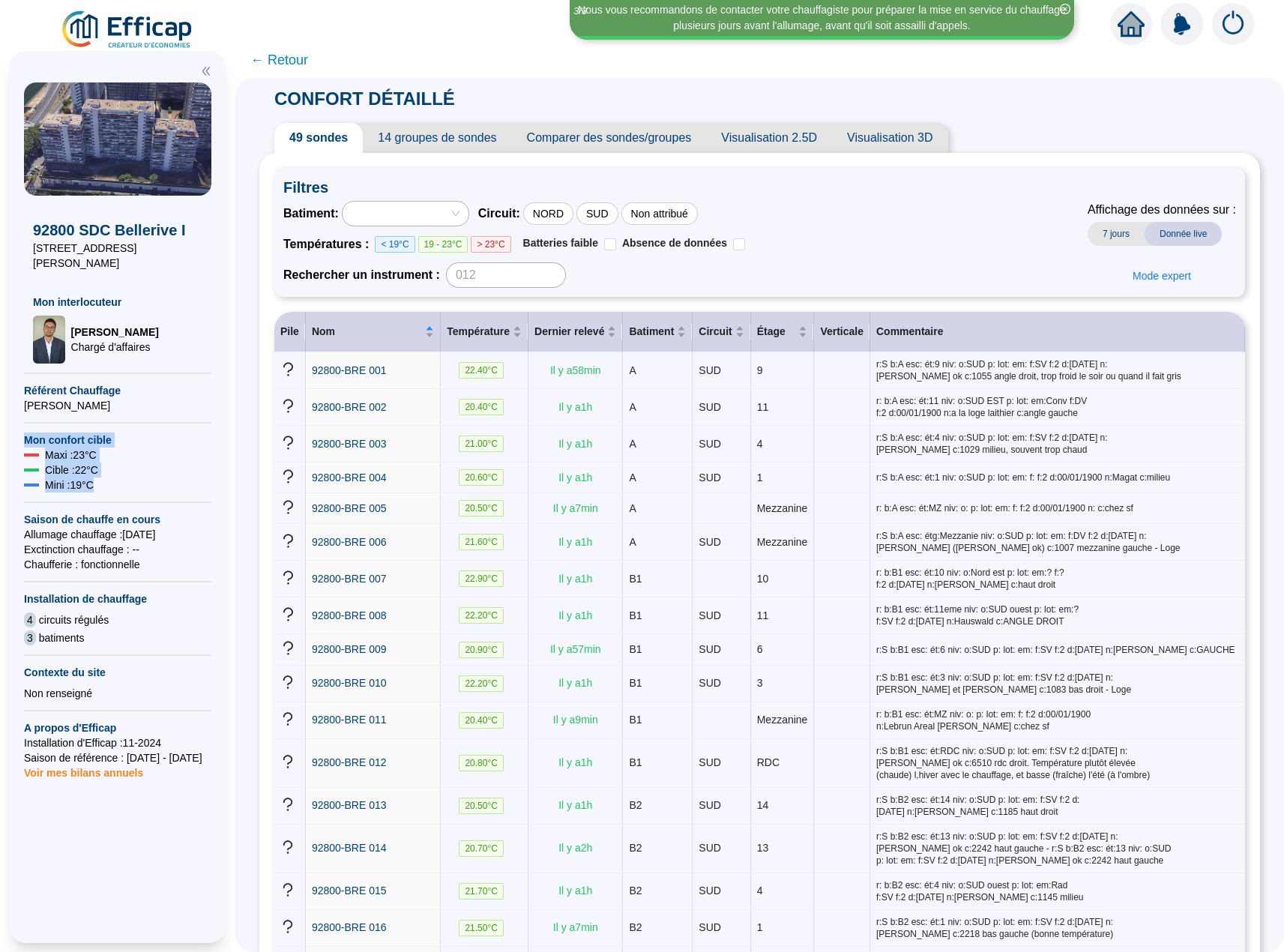
drag, startPoint x: 25, startPoint y: 423, endPoint x: 106, endPoint y: 477, distance: 97.3
click at [106, 477] on div "92800 SDC Bellerive I 34 quai Dion Bouton Mon interlocuteur Raphaël MUNOZ Charg…" at bounding box center [117, 527] width 187 height 890
click at [125, 478] on div "Mini : 19 °C" at bounding box center [117, 485] width 187 height 15
drag, startPoint x: 25, startPoint y: 503, endPoint x: 152, endPoint y: 562, distance: 140.0
click at [150, 561] on div "92800 SDC Bellerive I 34 quai Dion Bouton Mon interlocuteur Raphaël MUNOZ Charg…" at bounding box center [117, 527] width 187 height 890
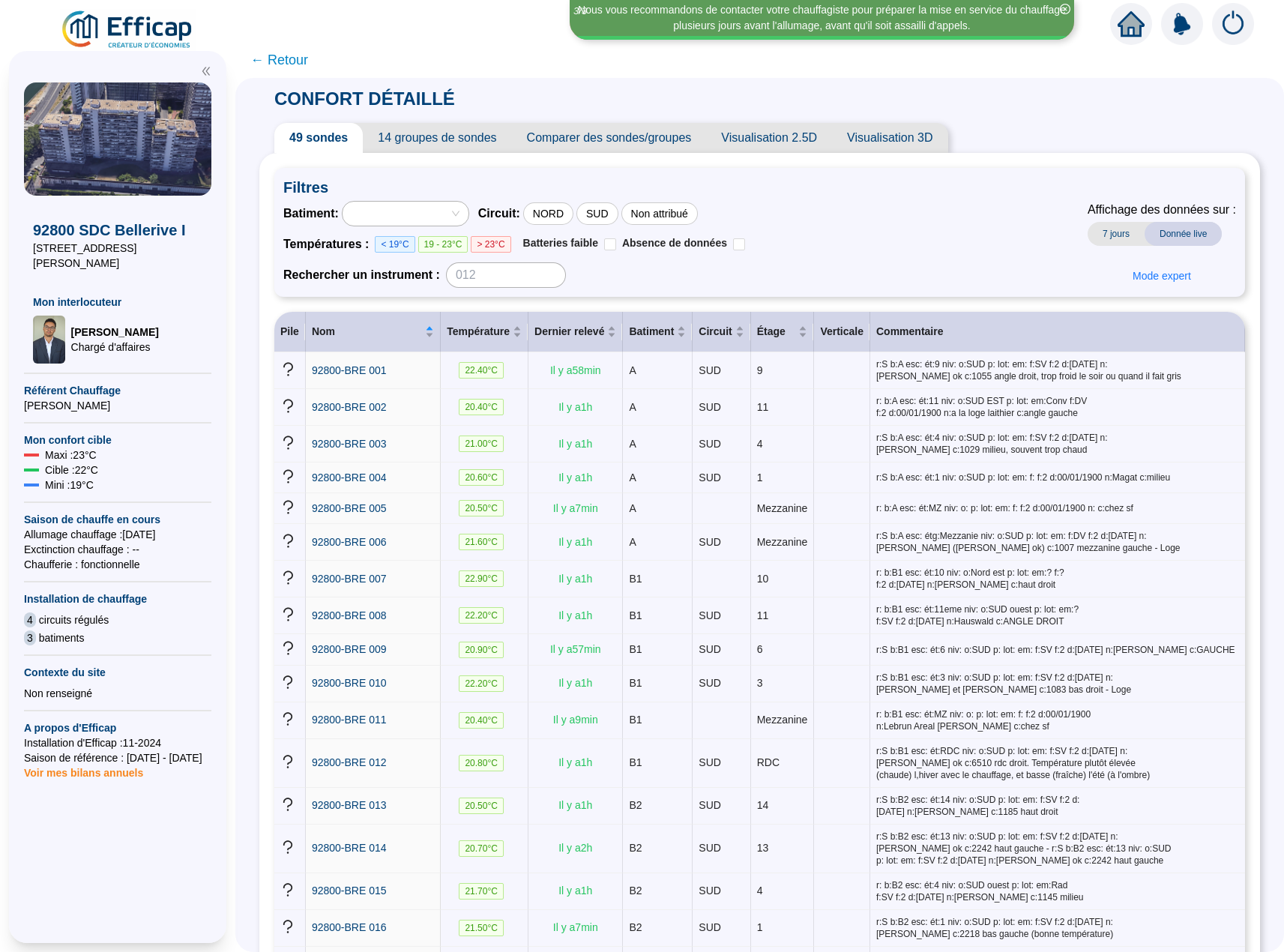
click at [157, 573] on div "92800 SDC Bellerive I 34 quai Dion Bouton Mon interlocuteur Raphaël MUNOZ Charg…" at bounding box center [117, 527] width 187 height 890
click at [26, 612] on span "4" at bounding box center [29, 619] width 12 height 15
click at [32, 630] on span "3" at bounding box center [29, 637] width 12 height 15
